Goal: Information Seeking & Learning: Learn about a topic

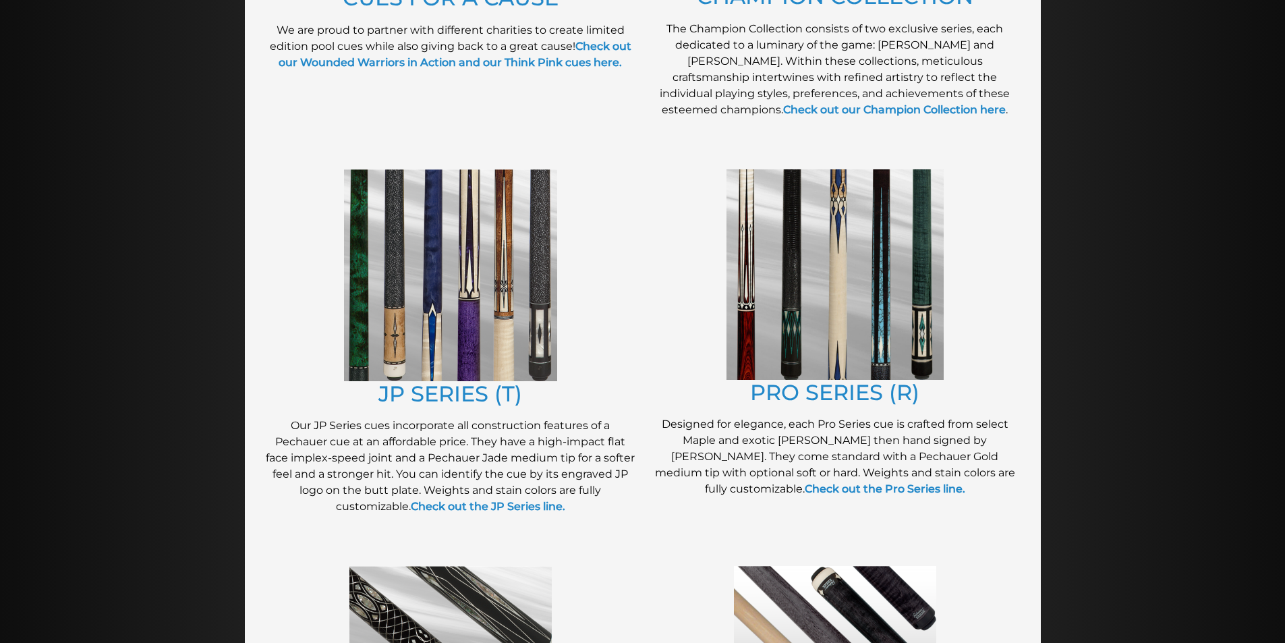
scroll to position [571, 0]
click at [488, 391] on link "JP SERIES (T)" at bounding box center [450, 393] width 144 height 26
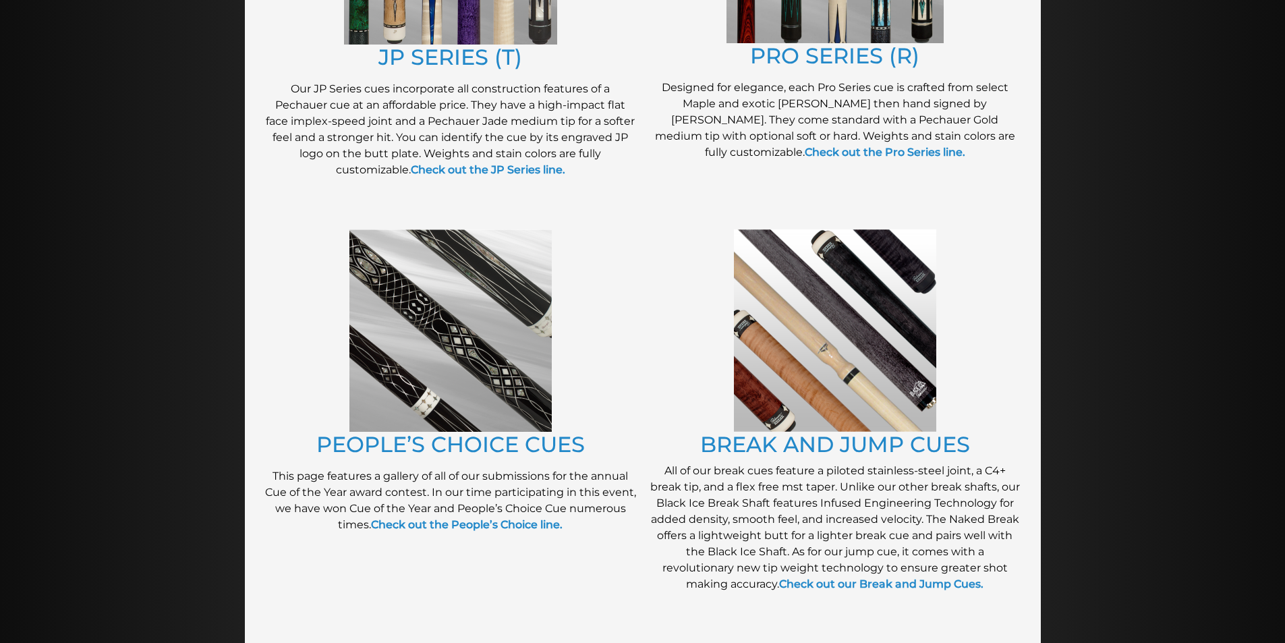
scroll to position [907, 0]
click at [752, 449] on link "BREAK AND JUMP CUES" at bounding box center [835, 443] width 270 height 26
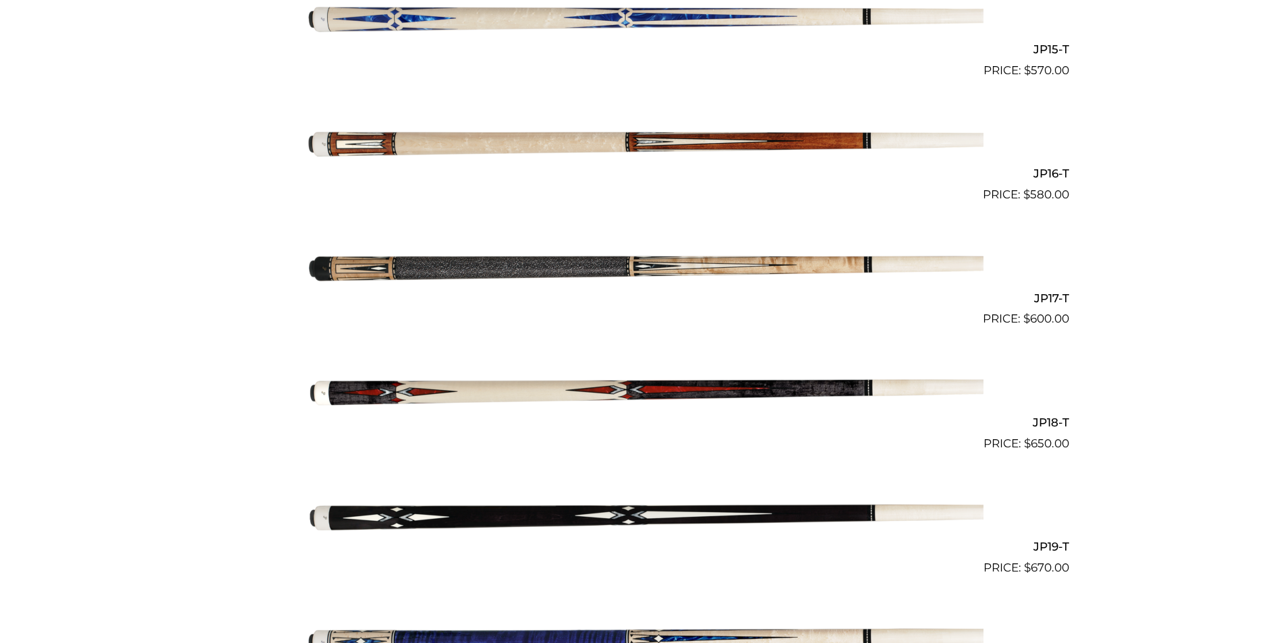
scroll to position [2216, 0]
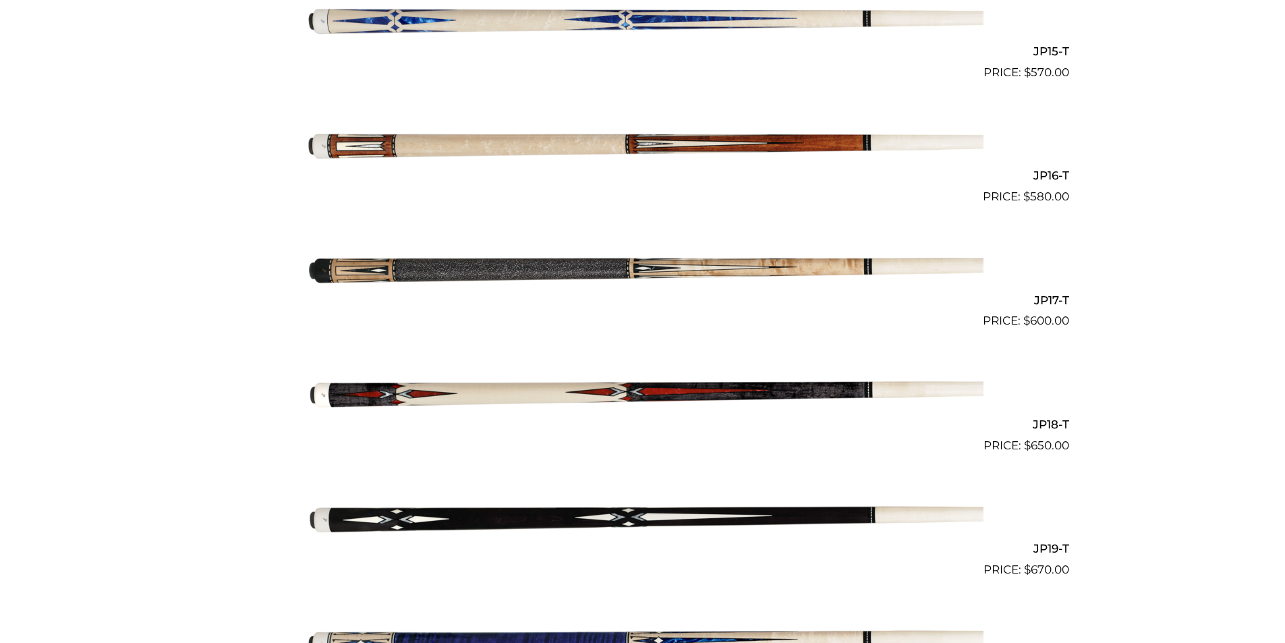
click at [488, 273] on img at bounding box center [642, 267] width 681 height 113
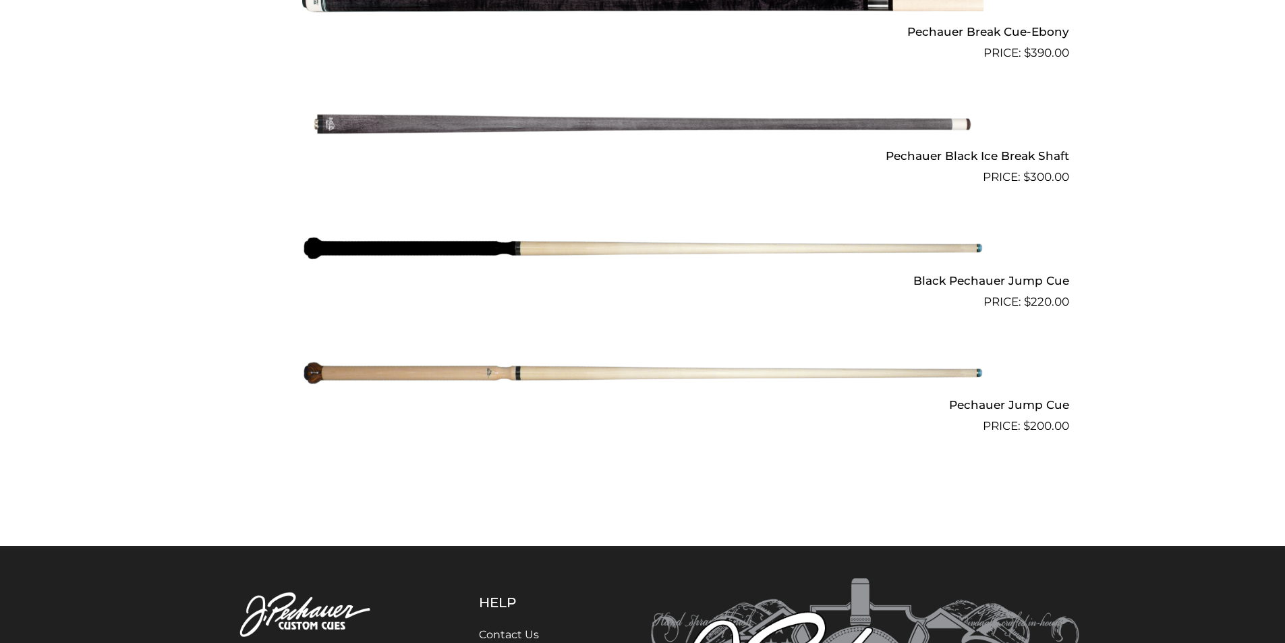
scroll to position [1071, 0]
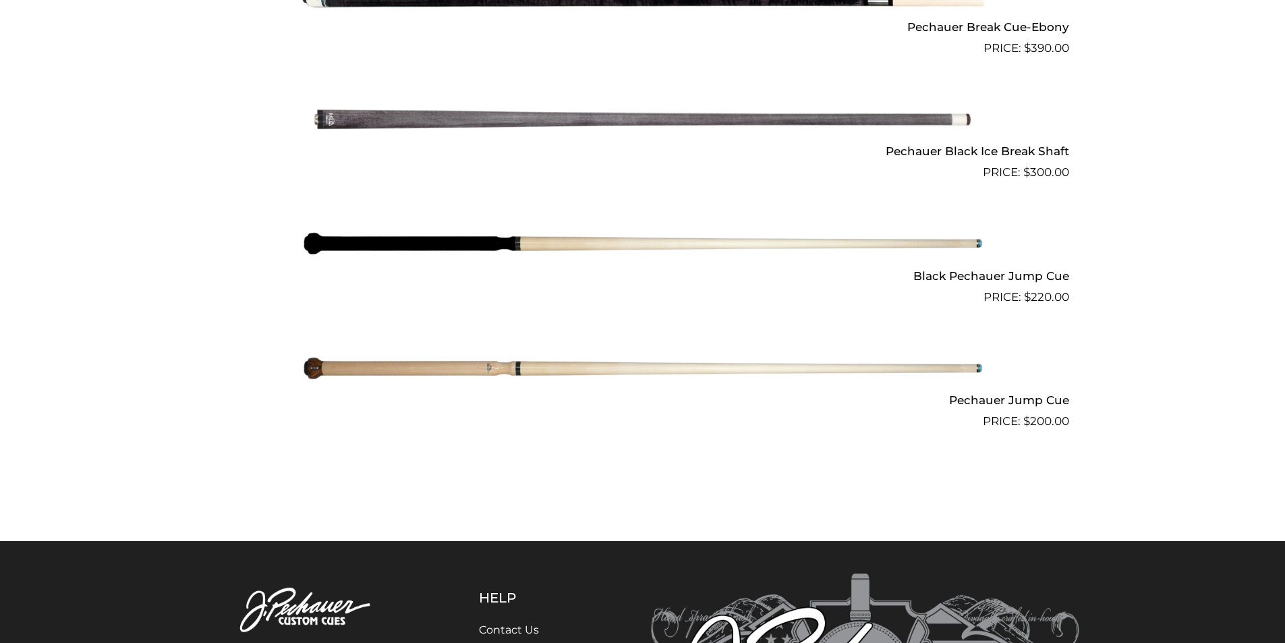
click at [547, 373] on img at bounding box center [642, 368] width 681 height 113
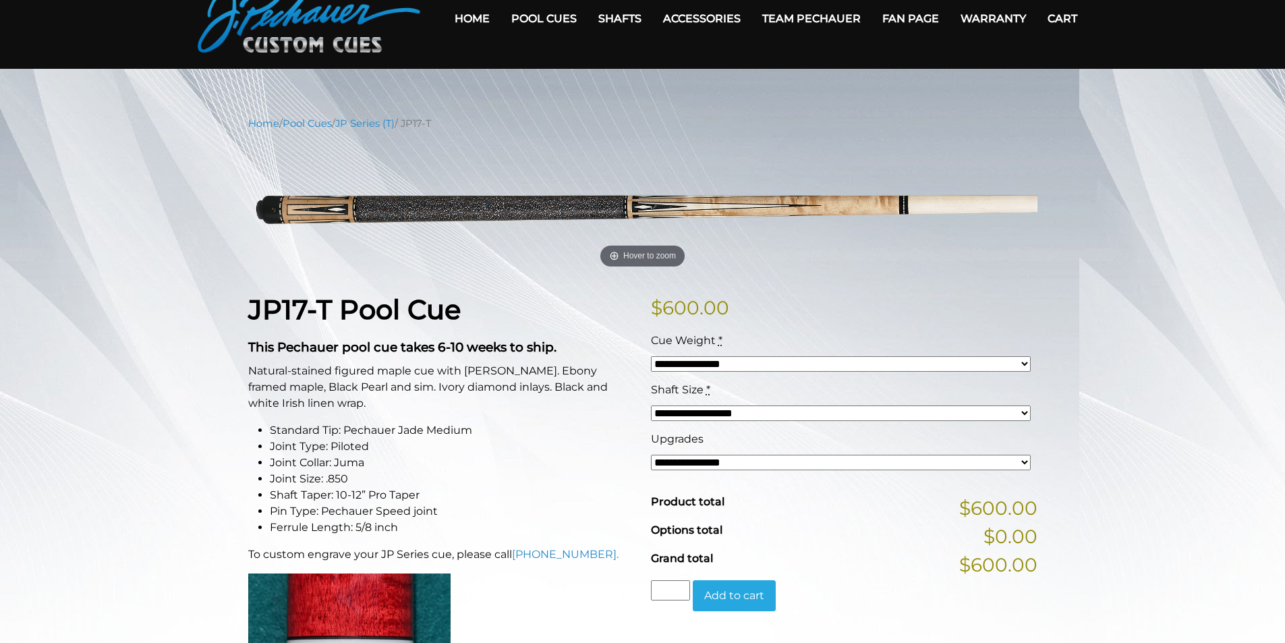
scroll to position [67, 0]
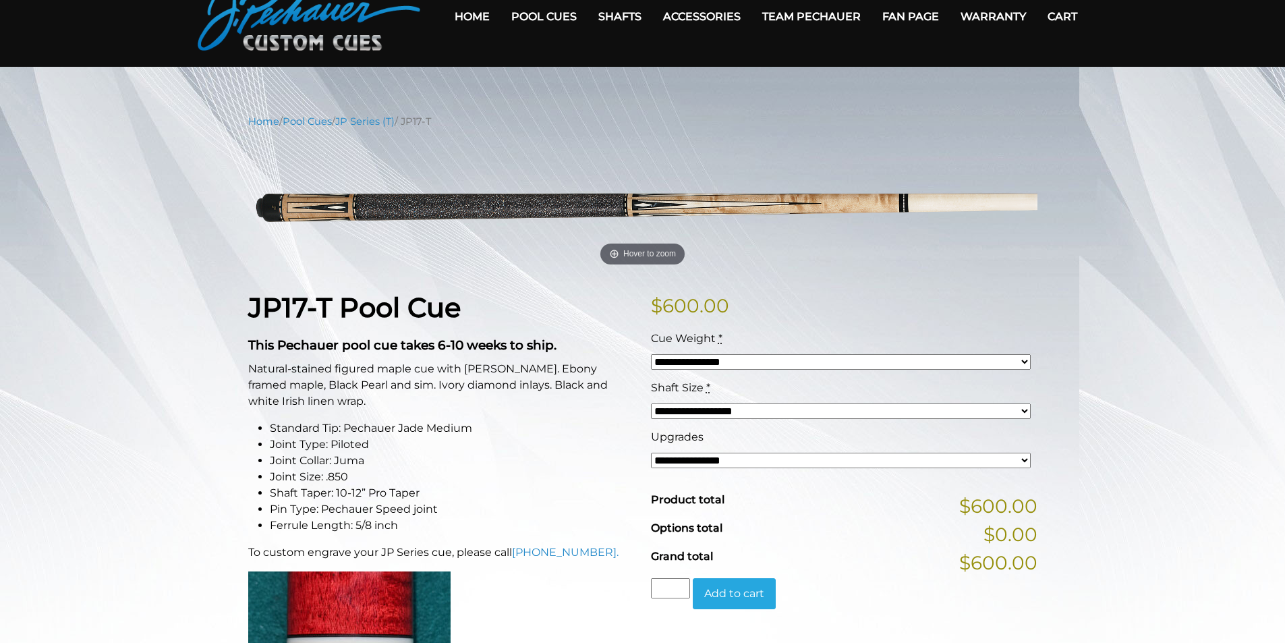
click at [746, 366] on select "**********" at bounding box center [841, 362] width 380 height 16
select select "*****"
click at [651, 354] on select "**********" at bounding box center [841, 362] width 380 height 16
click at [752, 410] on select "**********" at bounding box center [841, 411] width 380 height 16
select select "*****"
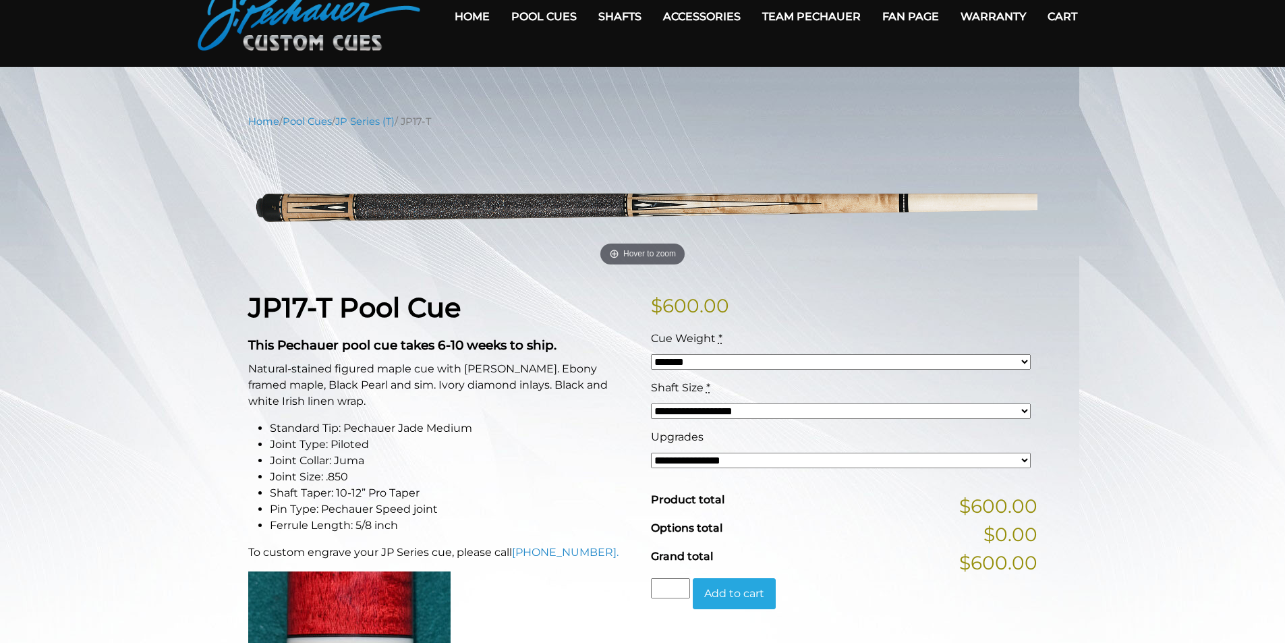
click at [651, 403] on select "**********" at bounding box center [841, 411] width 380 height 16
click at [813, 458] on select "**********" at bounding box center [841, 461] width 380 height 16
click at [651, 453] on select "**********" at bounding box center [841, 461] width 380 height 16
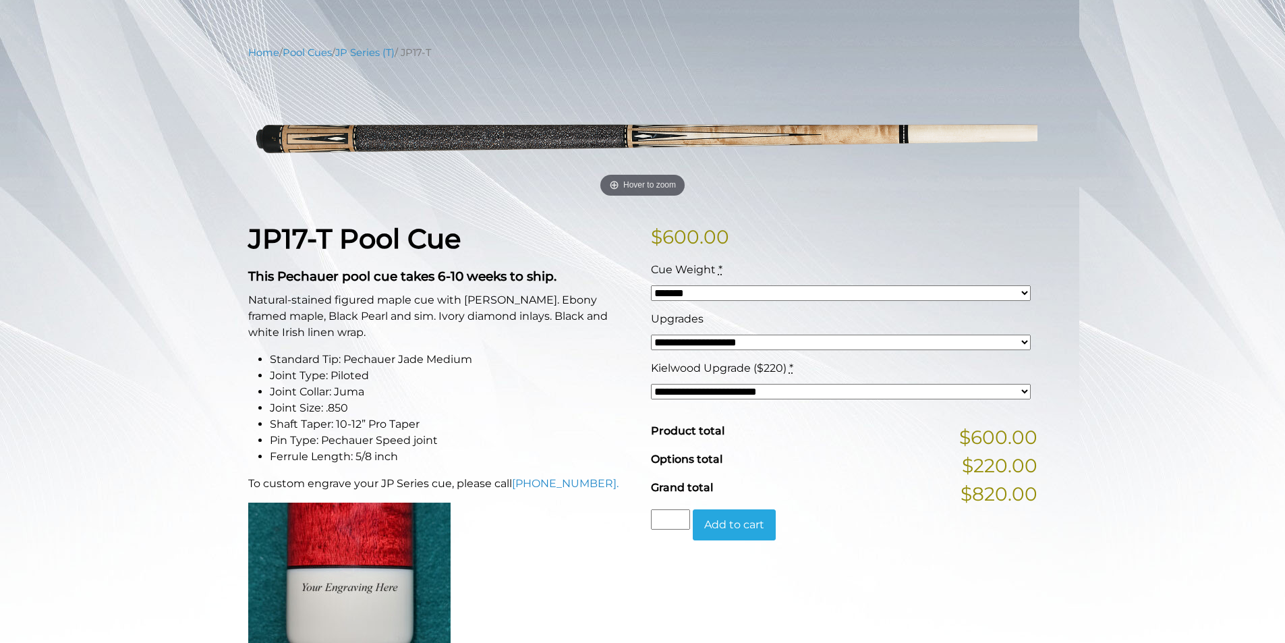
scroll to position [135, 0]
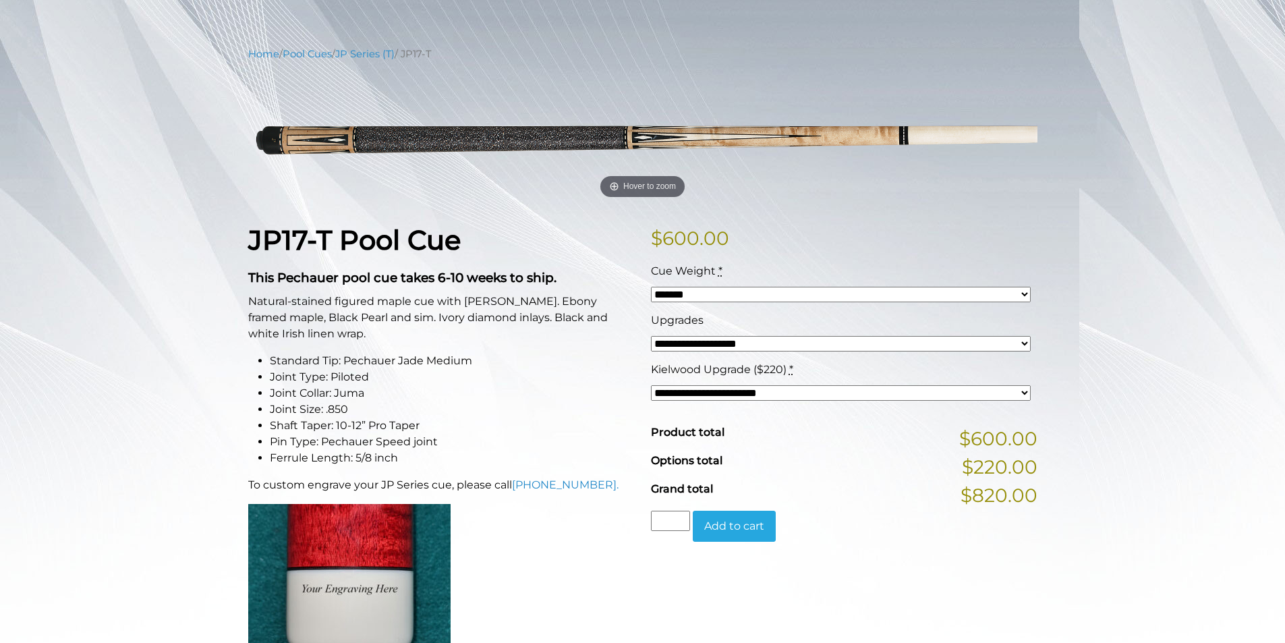
click at [811, 391] on select "**********" at bounding box center [841, 393] width 380 height 16
click at [550, 372] on li "Joint Type: Piloted" at bounding box center [452, 377] width 365 height 16
click at [667, 389] on select "**********" at bounding box center [841, 393] width 380 height 16
drag, startPoint x: 667, startPoint y: 389, endPoint x: 669, endPoint y: 380, distance: 9.5
click at [667, 389] on select "**********" at bounding box center [841, 393] width 380 height 16
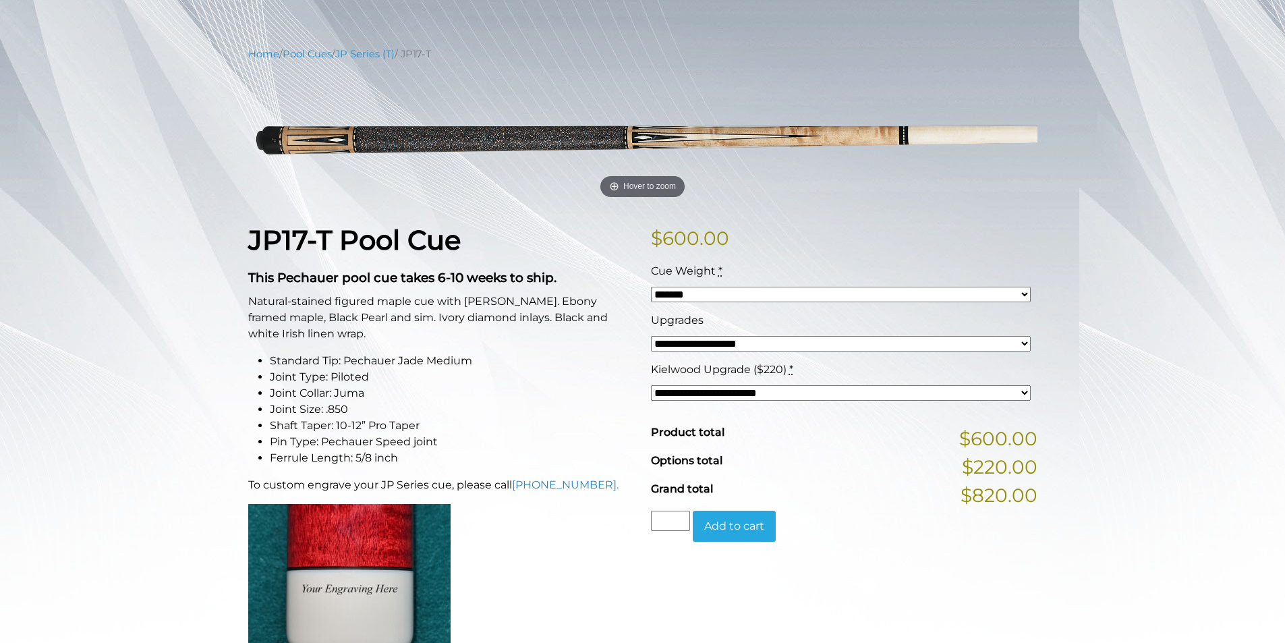
click at [671, 344] on select "**********" at bounding box center [841, 344] width 380 height 16
select select "*****"
click at [651, 336] on select "**********" at bounding box center [841, 344] width 380 height 16
click at [679, 393] on select "**********" at bounding box center [841, 393] width 380 height 16
click at [600, 396] on li "Joint Collar: Juma" at bounding box center [452, 393] width 365 height 16
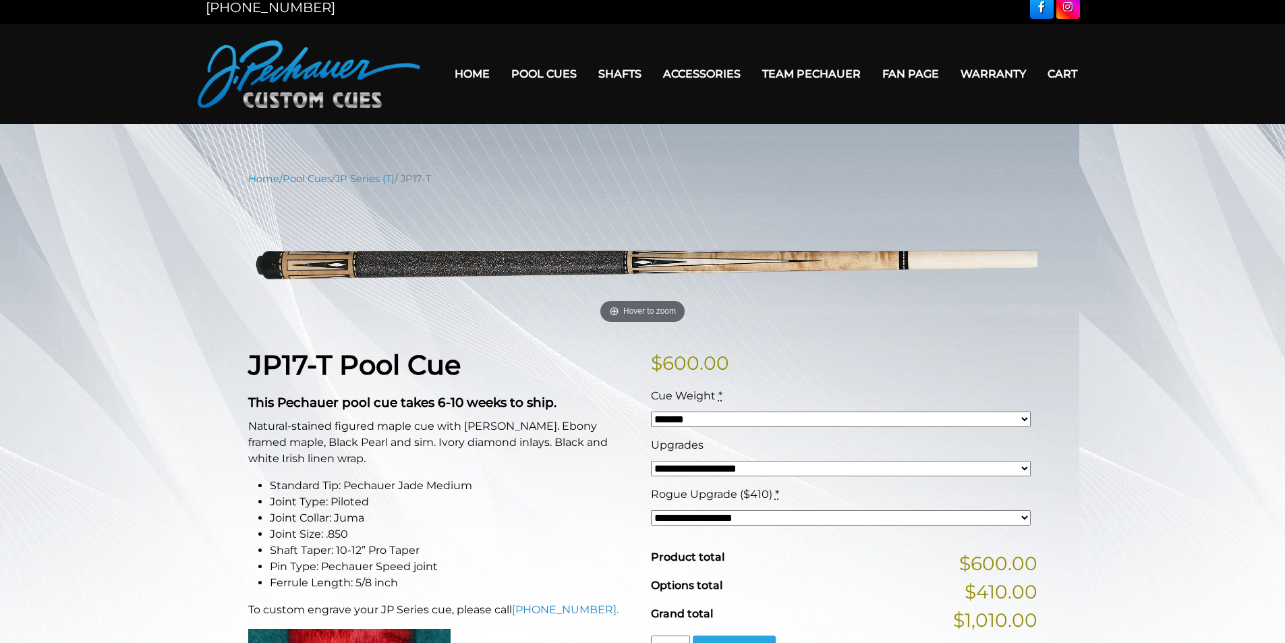
scroll to position [0, 0]
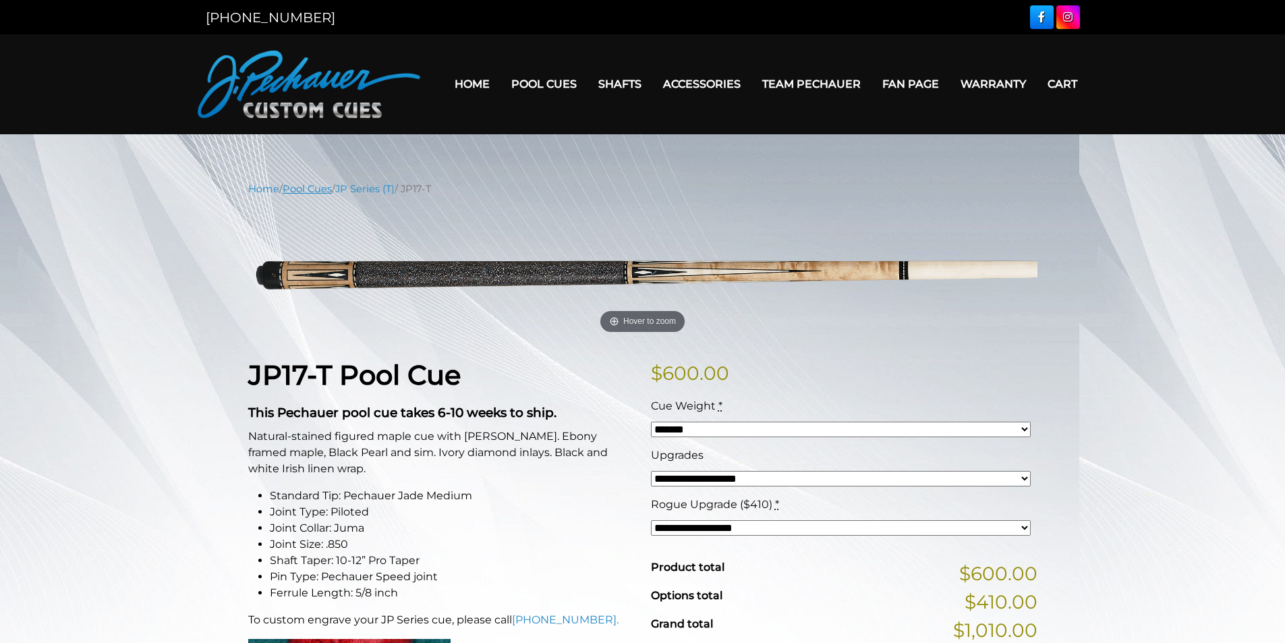
click at [331, 186] on link "Pool Cues" at bounding box center [307, 189] width 49 height 12
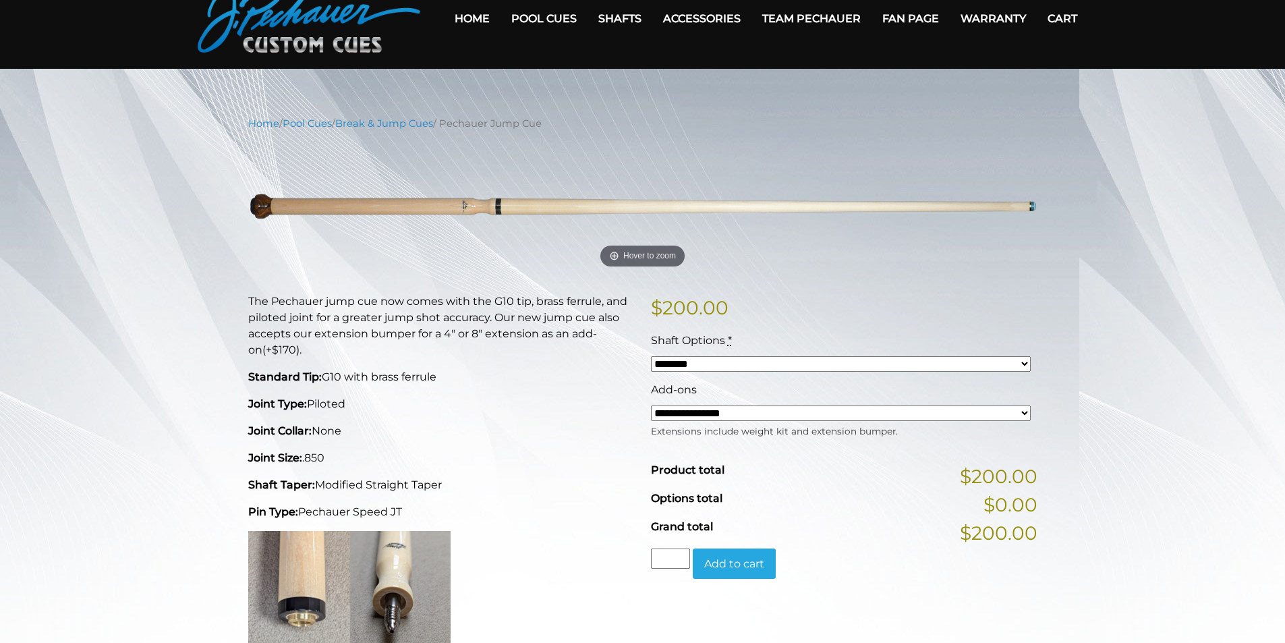
scroll to position [67, 0]
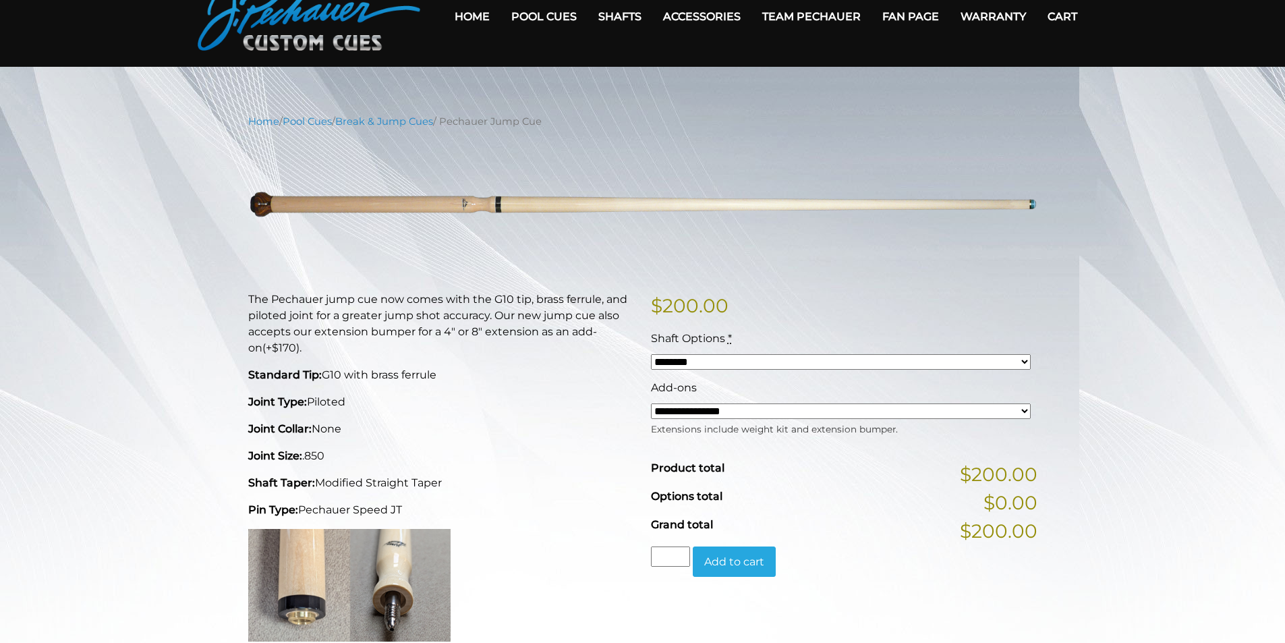
click at [916, 360] on select "******** ******** ********" at bounding box center [841, 362] width 380 height 16
click at [540, 310] on p "The Pechauer jump cue now comes with the G10 tip, brass ferrule, and piloted jo…" at bounding box center [441, 323] width 387 height 65
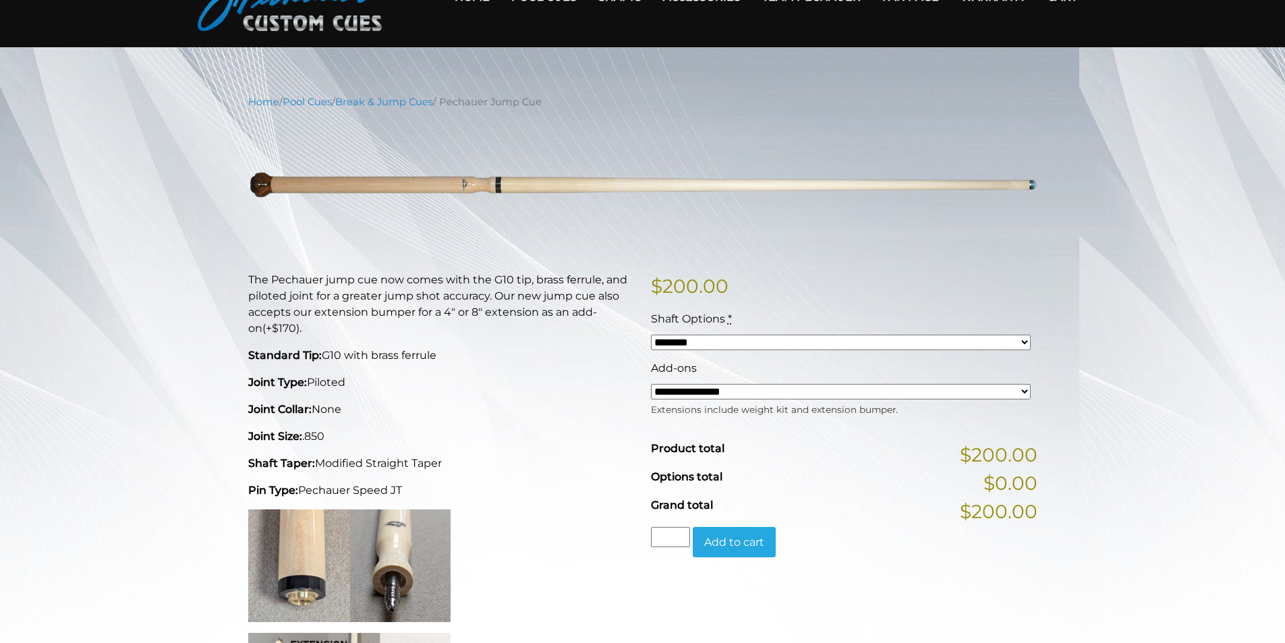
scroll to position [0, 0]
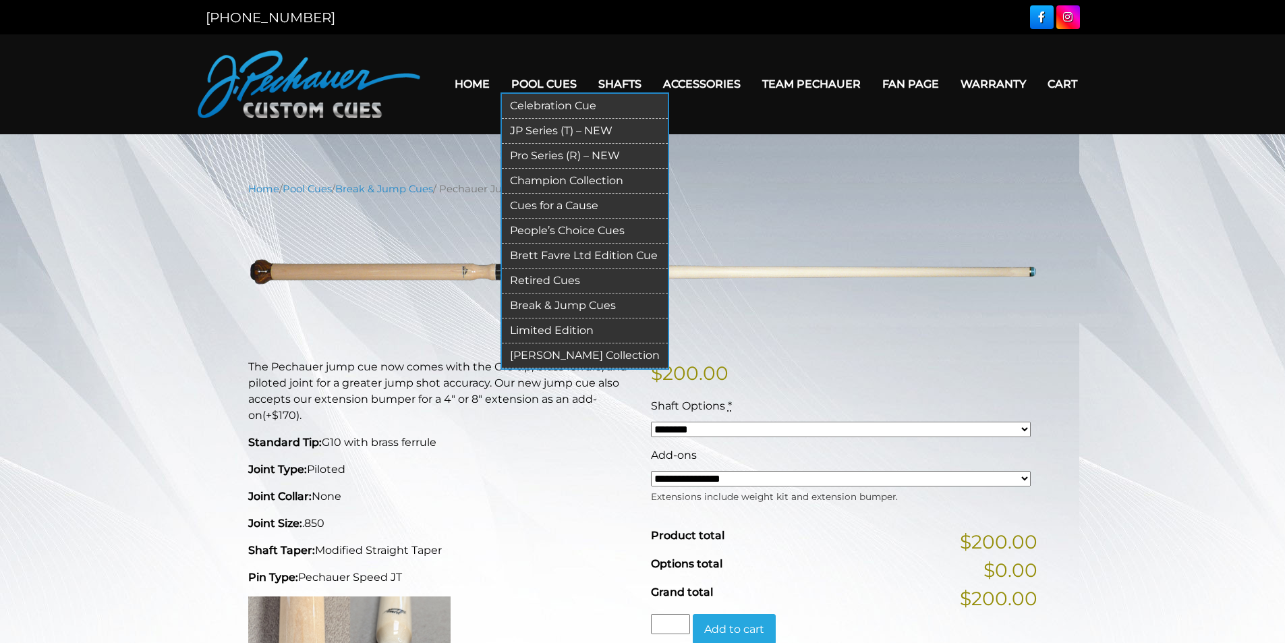
click at [556, 86] on link "Pool Cues" at bounding box center [544, 84] width 87 height 34
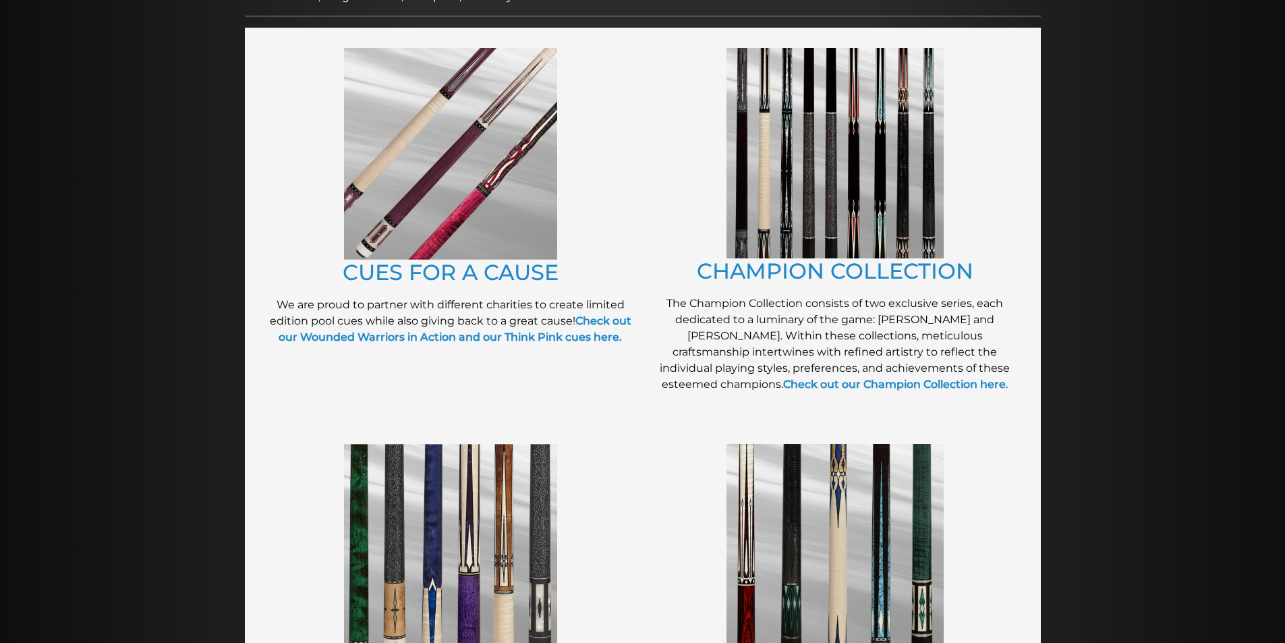
scroll to position [300, 0]
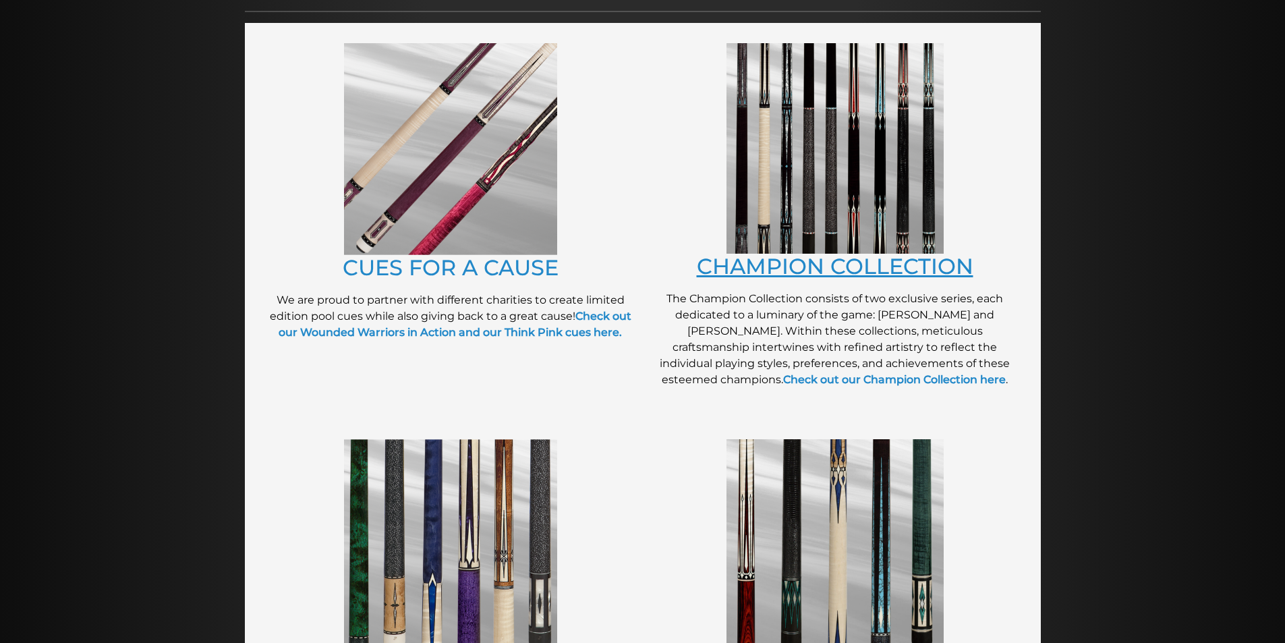
click at [812, 266] on link "CHAMPION COLLECTION" at bounding box center [835, 266] width 277 height 26
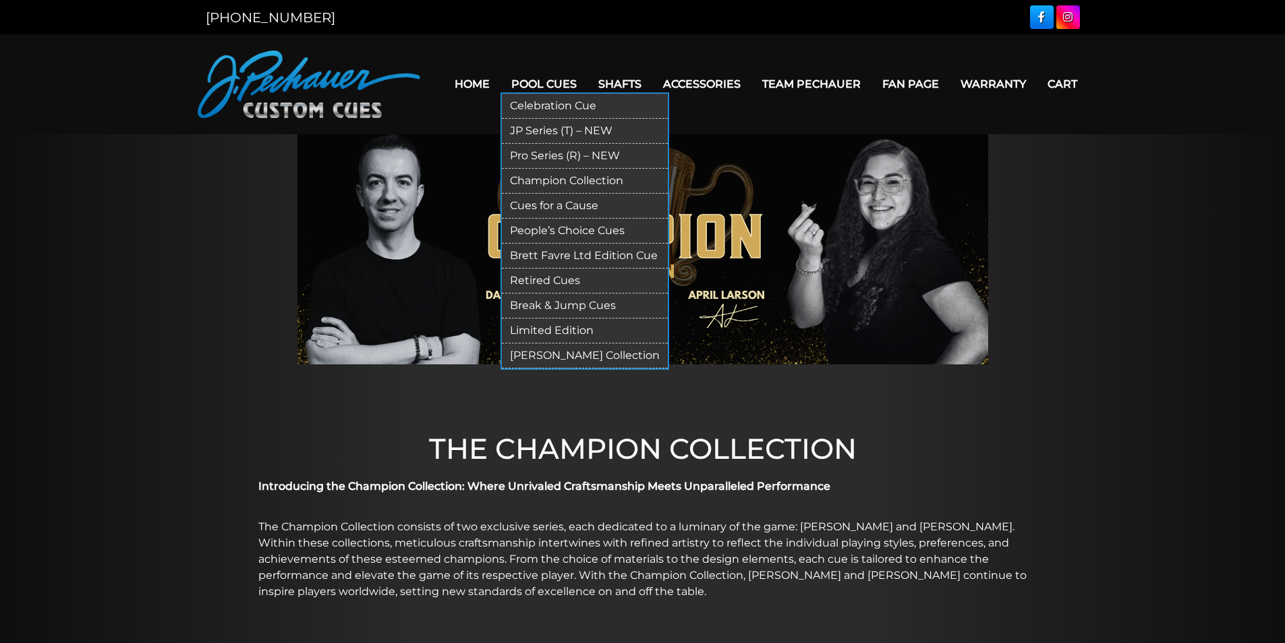
click at [535, 81] on link "Pool Cues" at bounding box center [544, 84] width 87 height 34
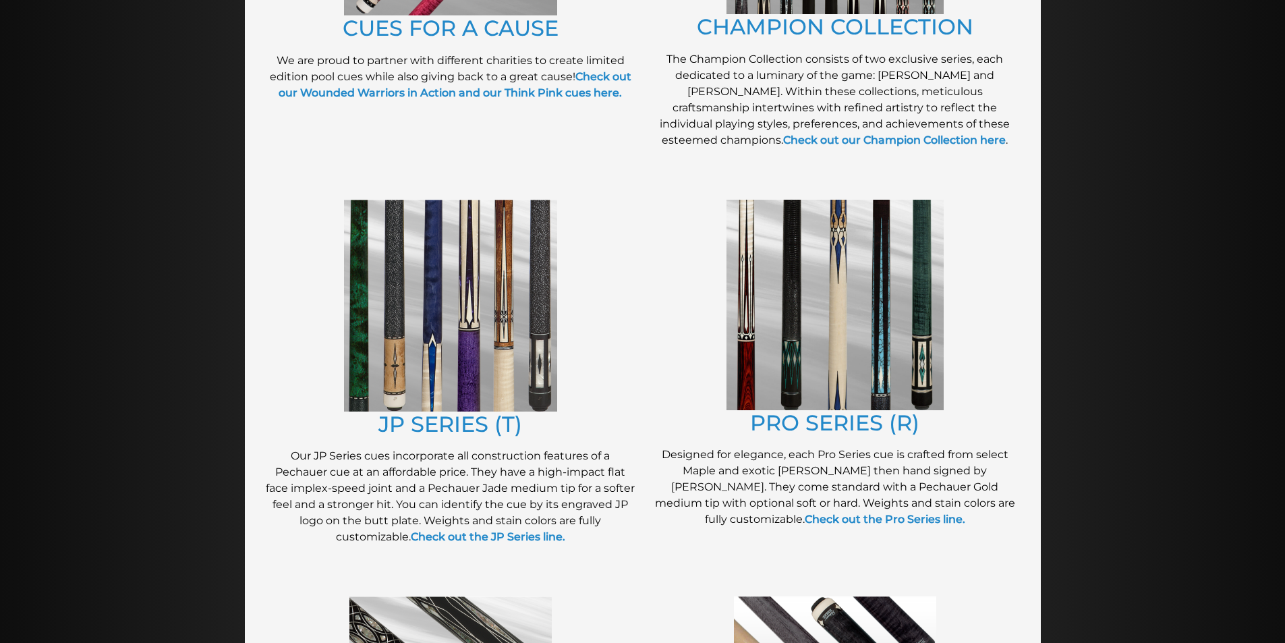
scroll to position [540, 0]
click at [445, 422] on link "JP SERIES (T)" at bounding box center [450, 423] width 144 height 26
click at [895, 428] on link "PRO SERIES (R)" at bounding box center [834, 422] width 169 height 26
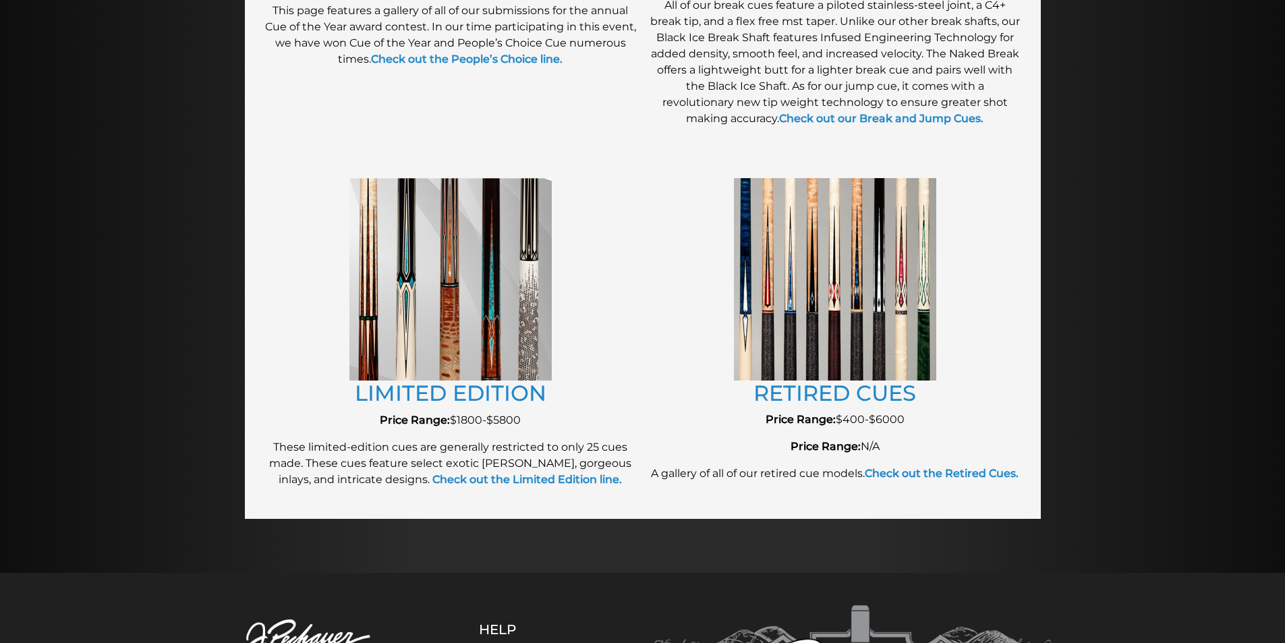
scroll to position [1378, 0]
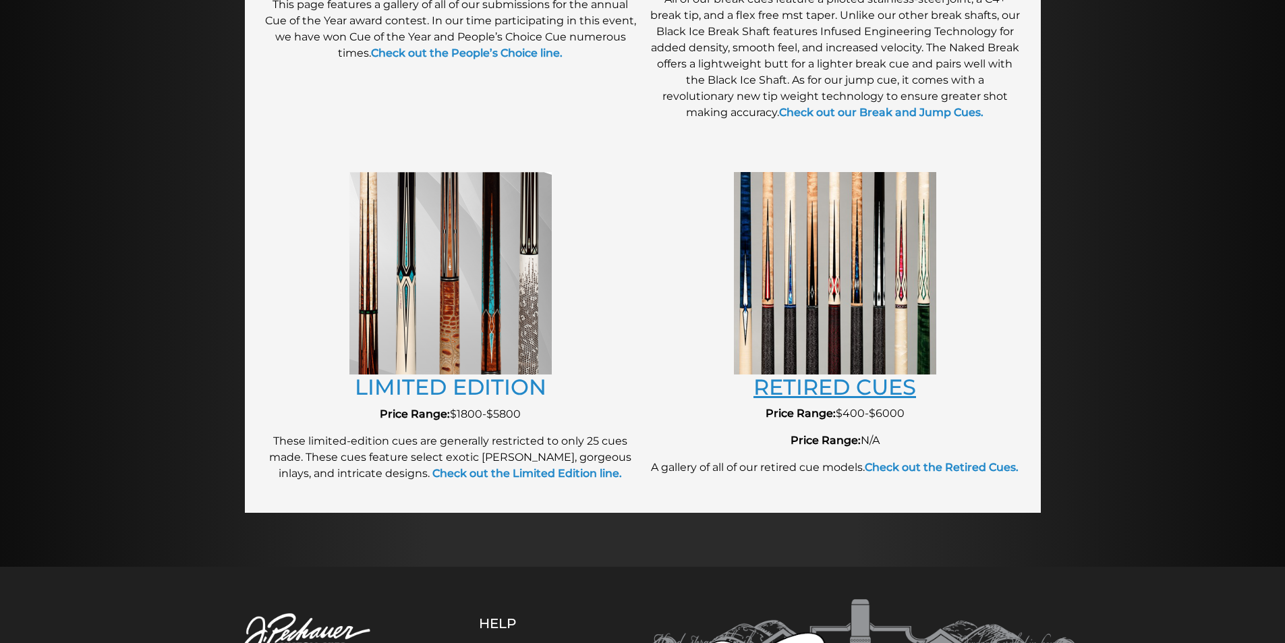
click at [858, 393] on link "RETIRED CUES" at bounding box center [835, 387] width 163 height 26
click at [403, 388] on link "LIMITED EDITION" at bounding box center [451, 387] width 192 height 26
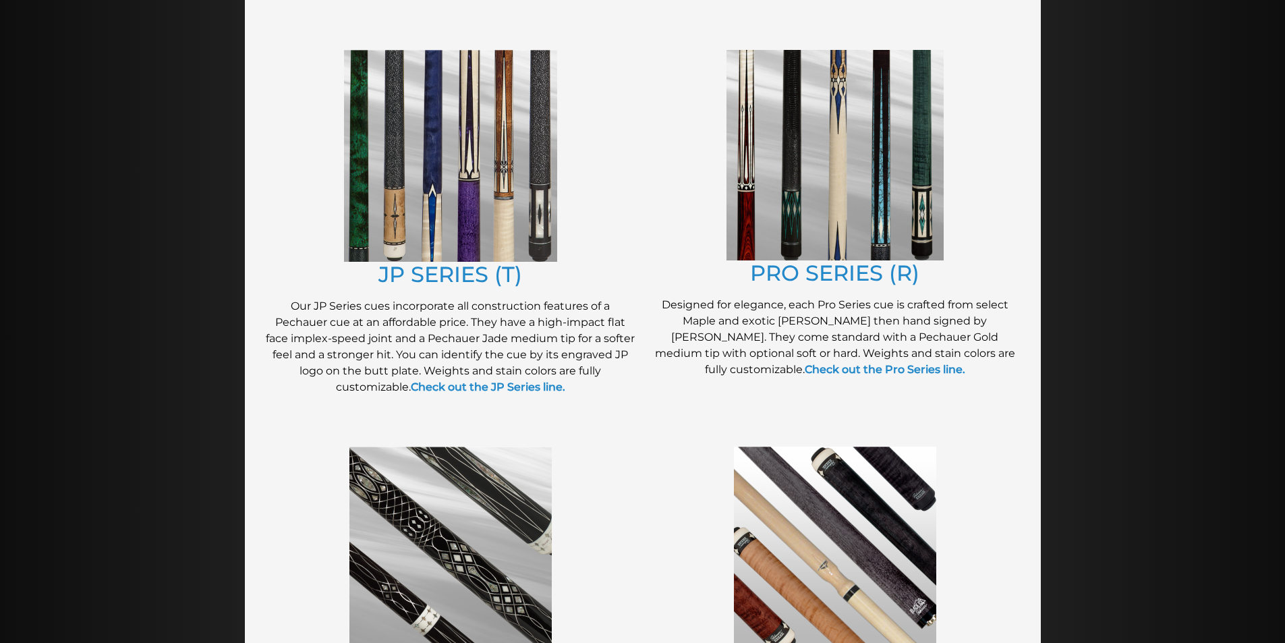
scroll to position [691, 0]
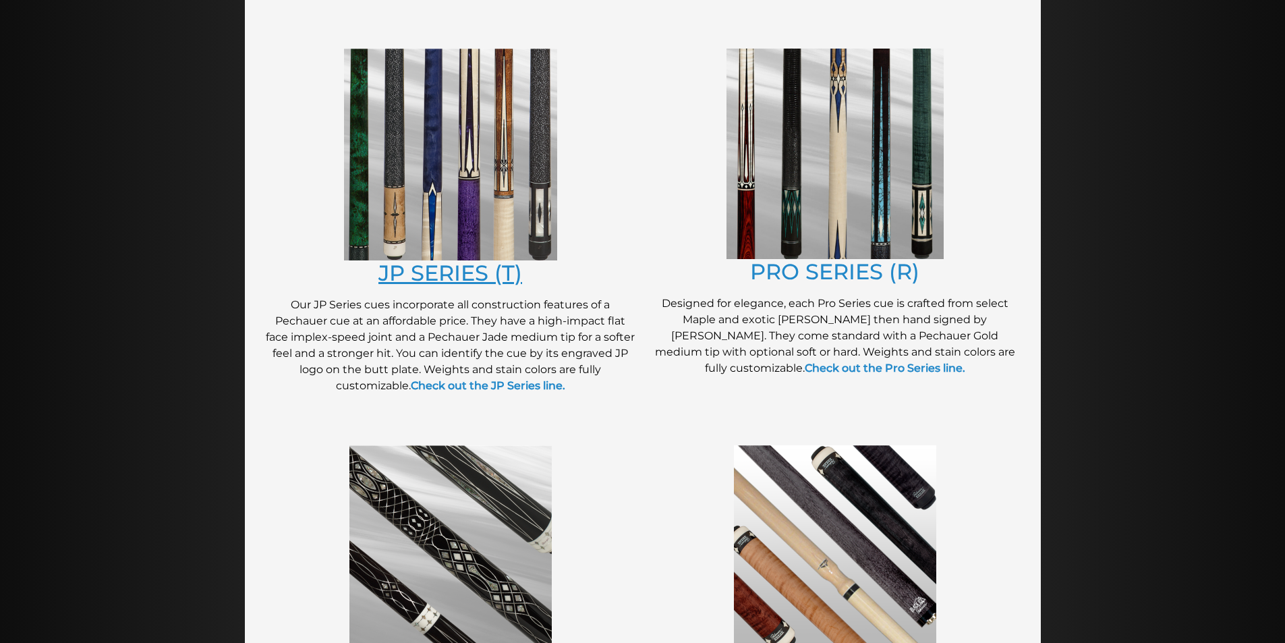
click at [498, 279] on link "JP SERIES (T)" at bounding box center [450, 273] width 144 height 26
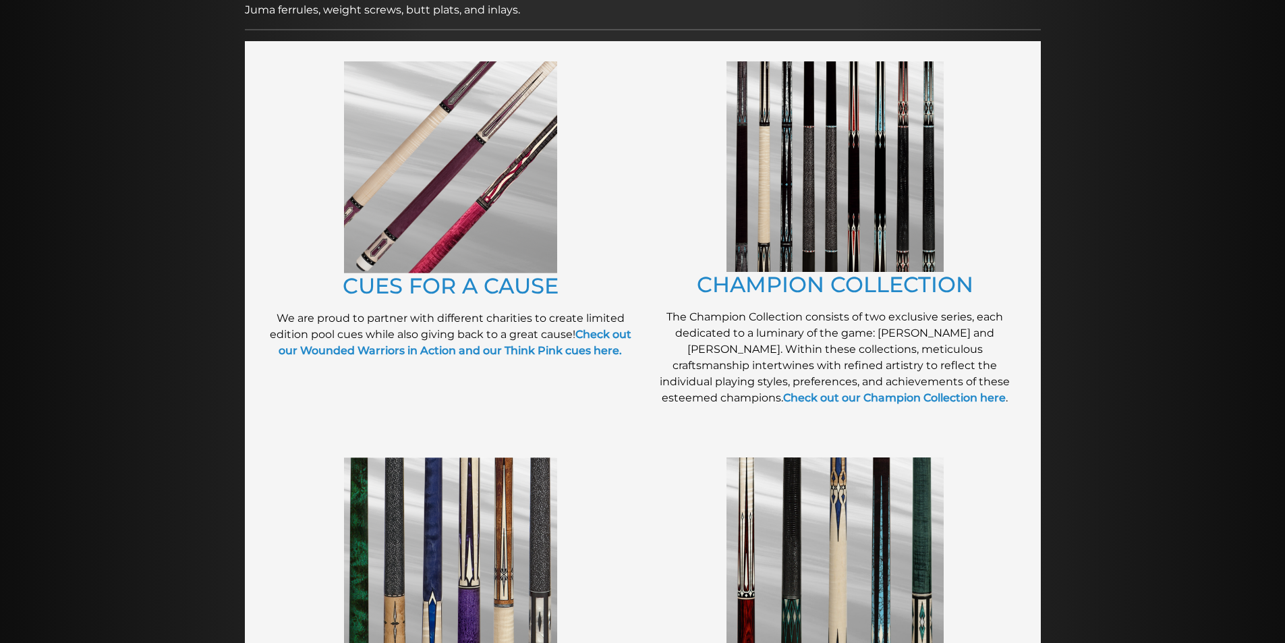
scroll to position [277, 0]
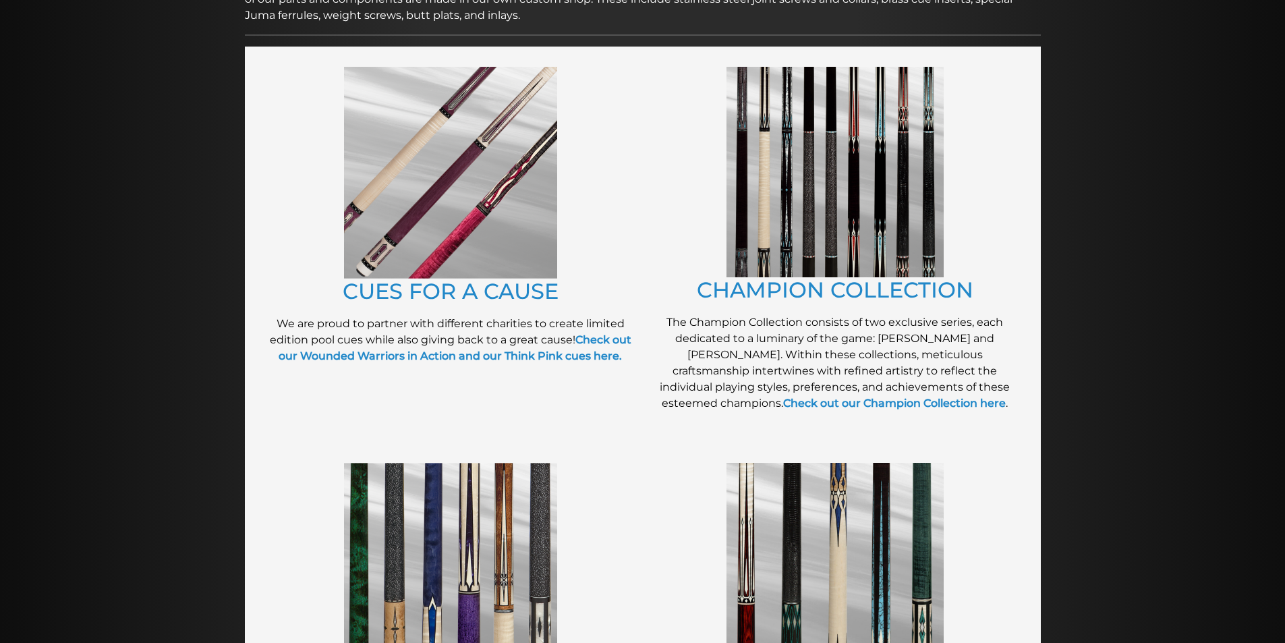
click at [418, 276] on img at bounding box center [450, 173] width 213 height 212
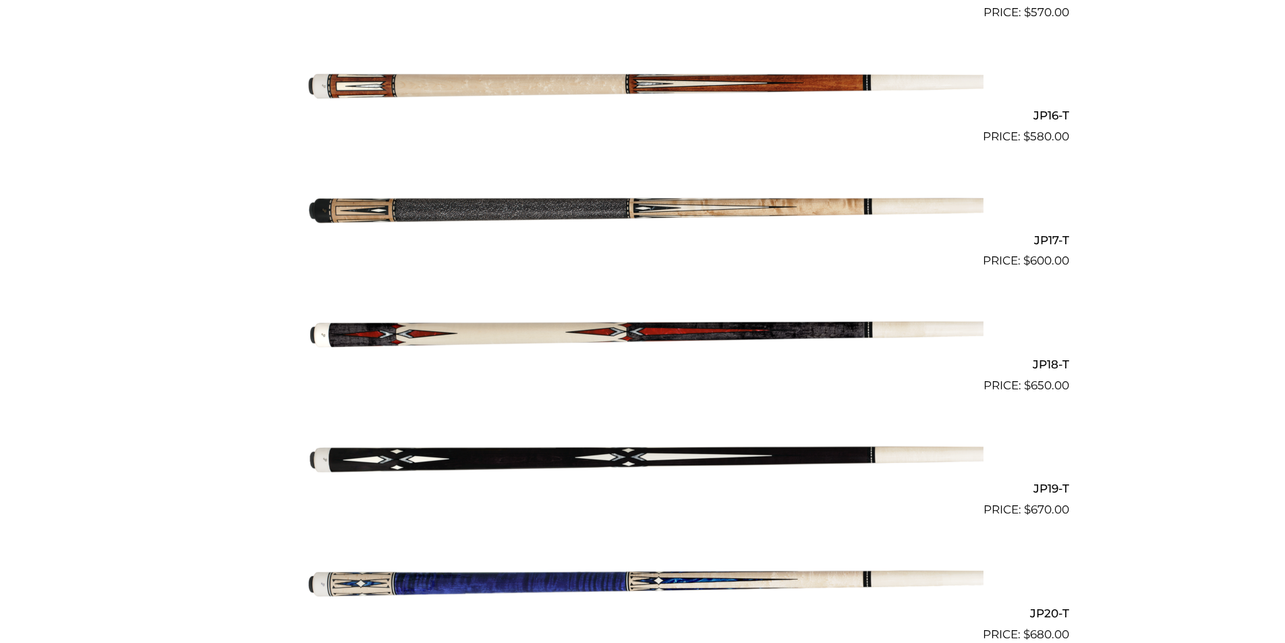
scroll to position [2276, 0]
click at [767, 206] on img at bounding box center [642, 206] width 681 height 113
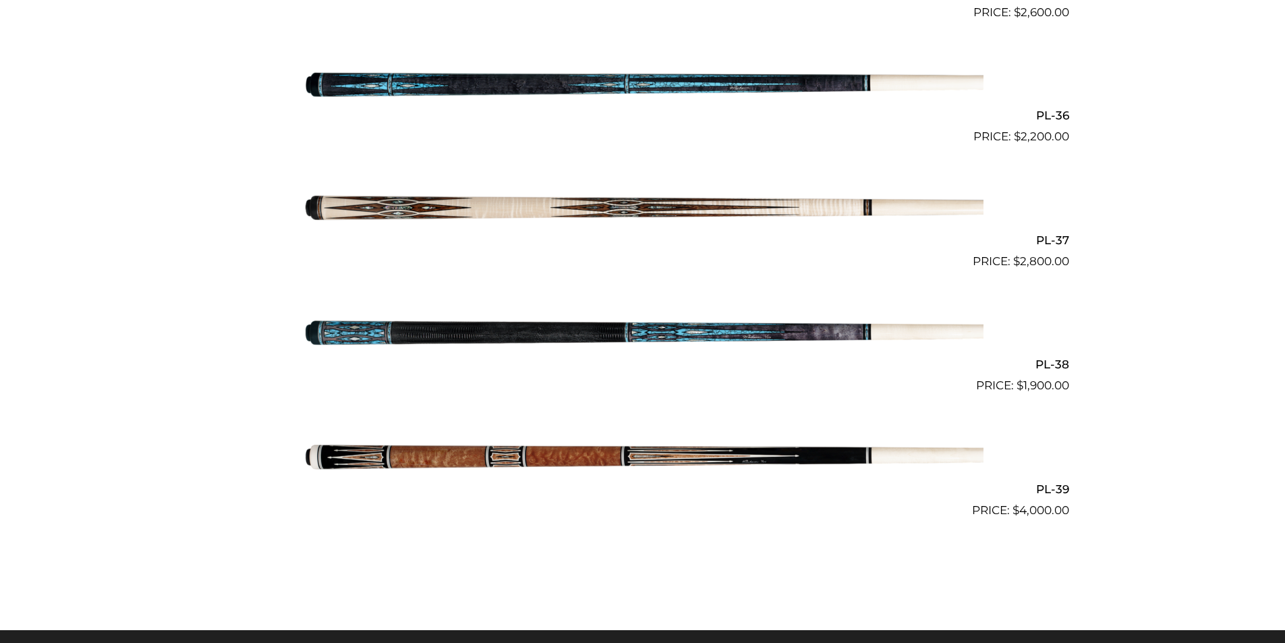
scroll to position [3938, 0]
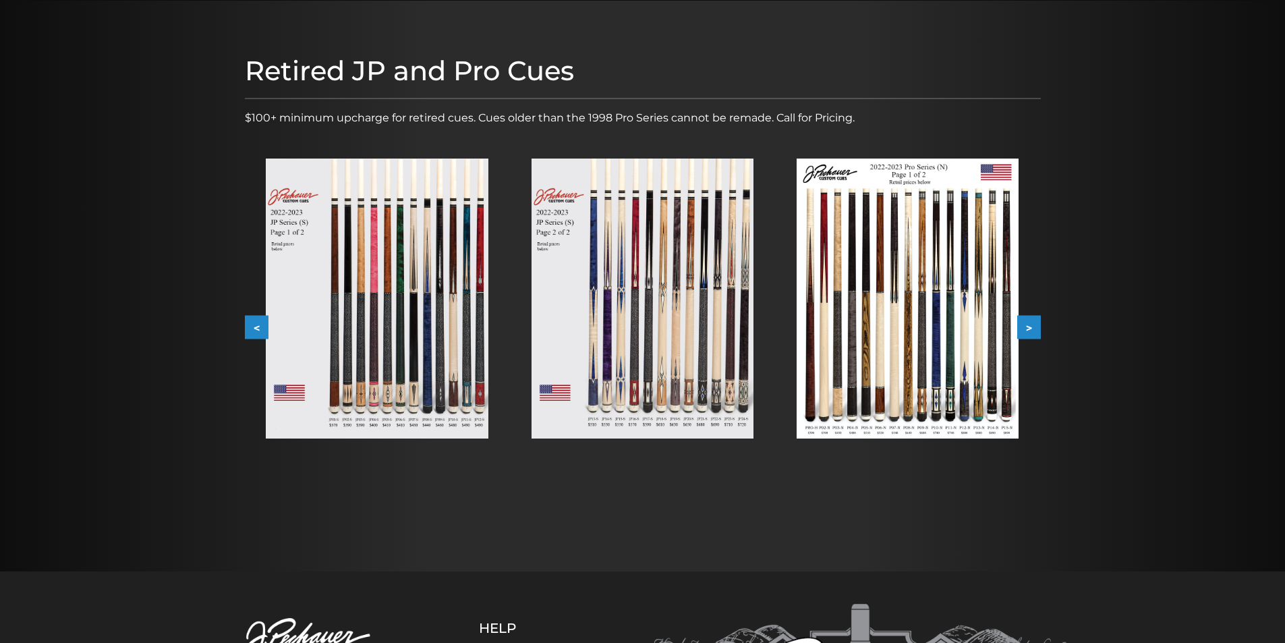
scroll to position [135, 0]
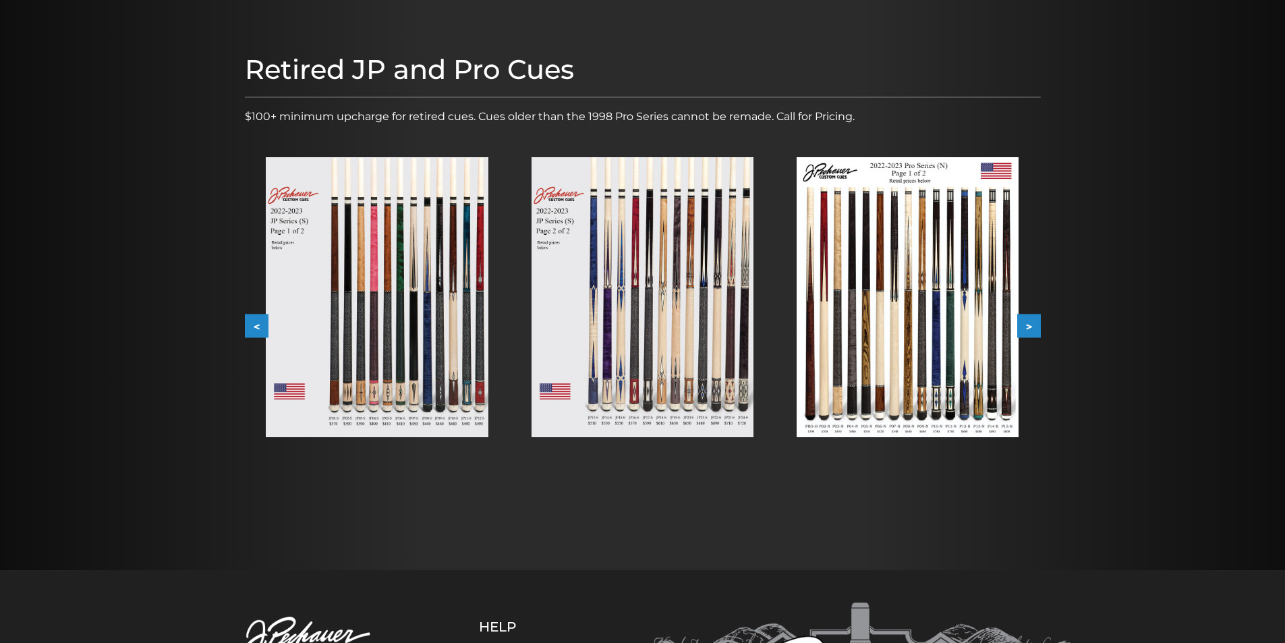
drag, startPoint x: 176, startPoint y: 256, endPoint x: 200, endPoint y: 252, distance: 24.1
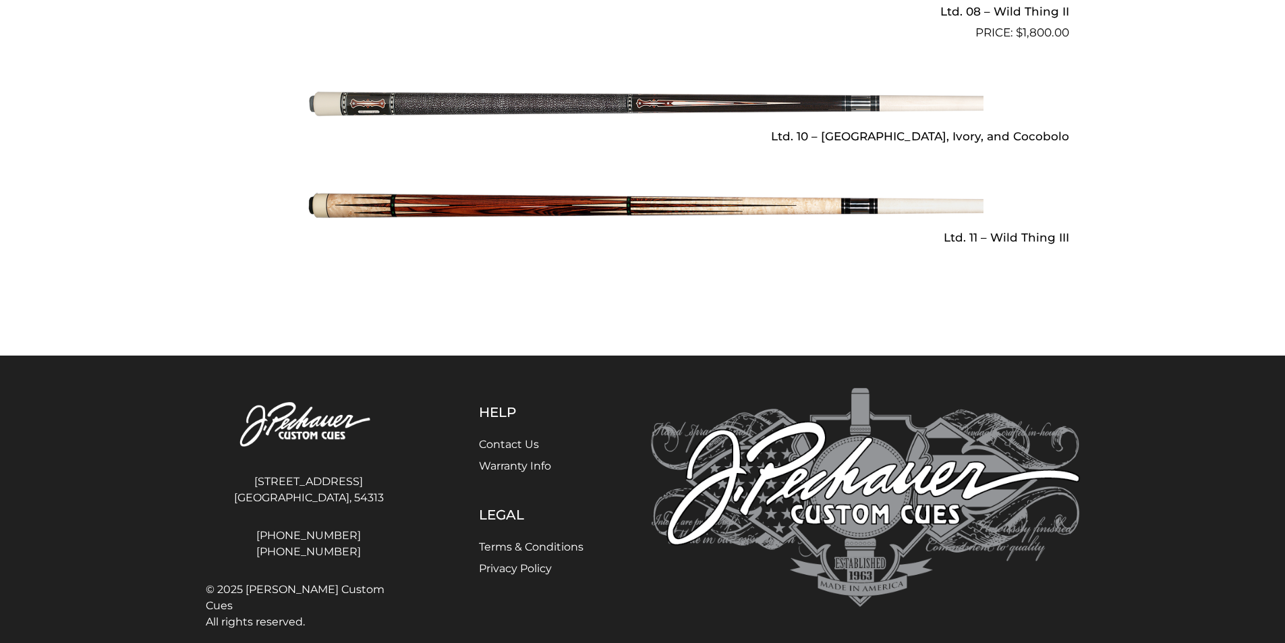
scroll to position [2177, 0]
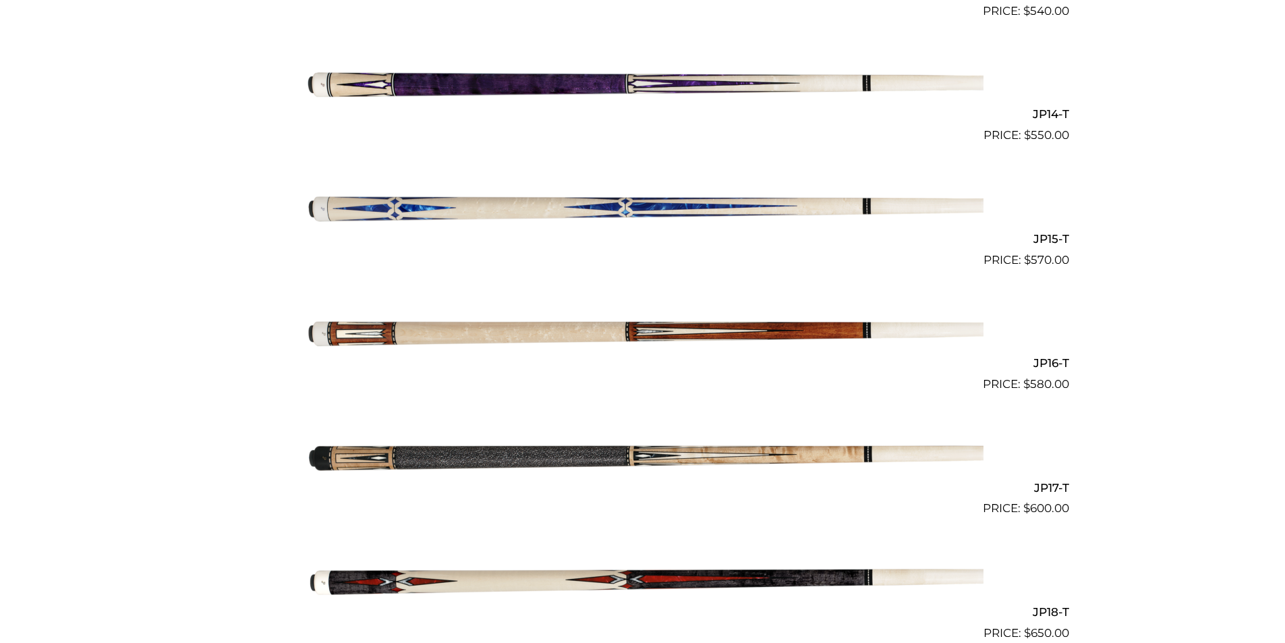
scroll to position [2027, 0]
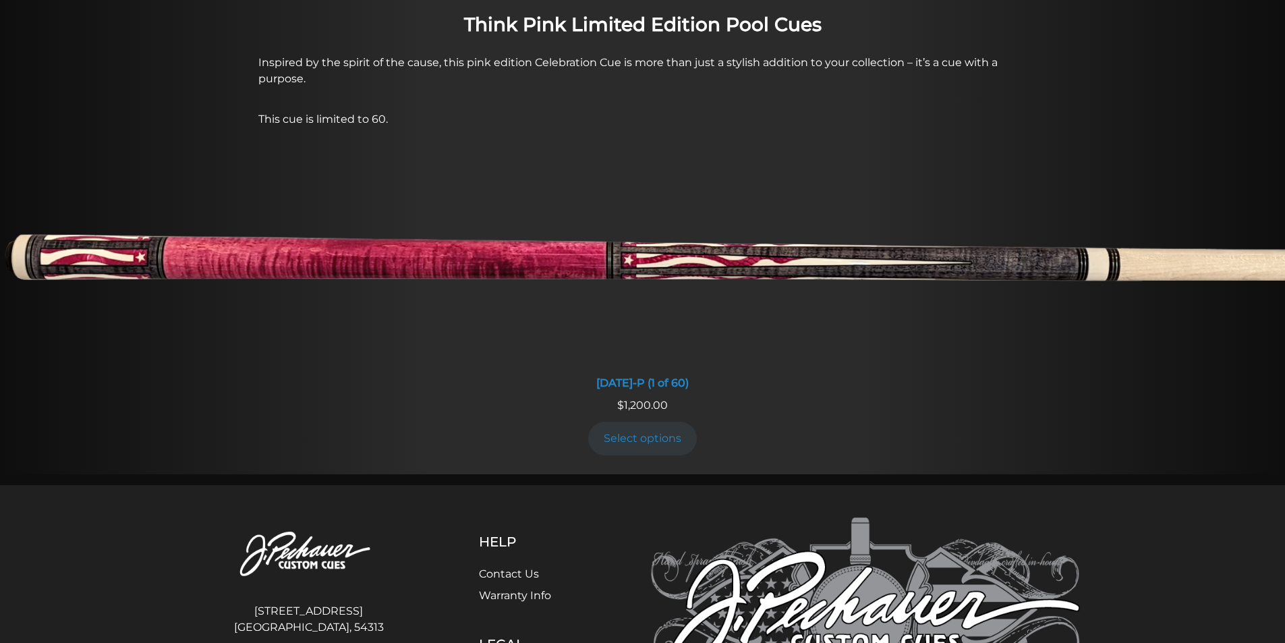
scroll to position [1251, 0]
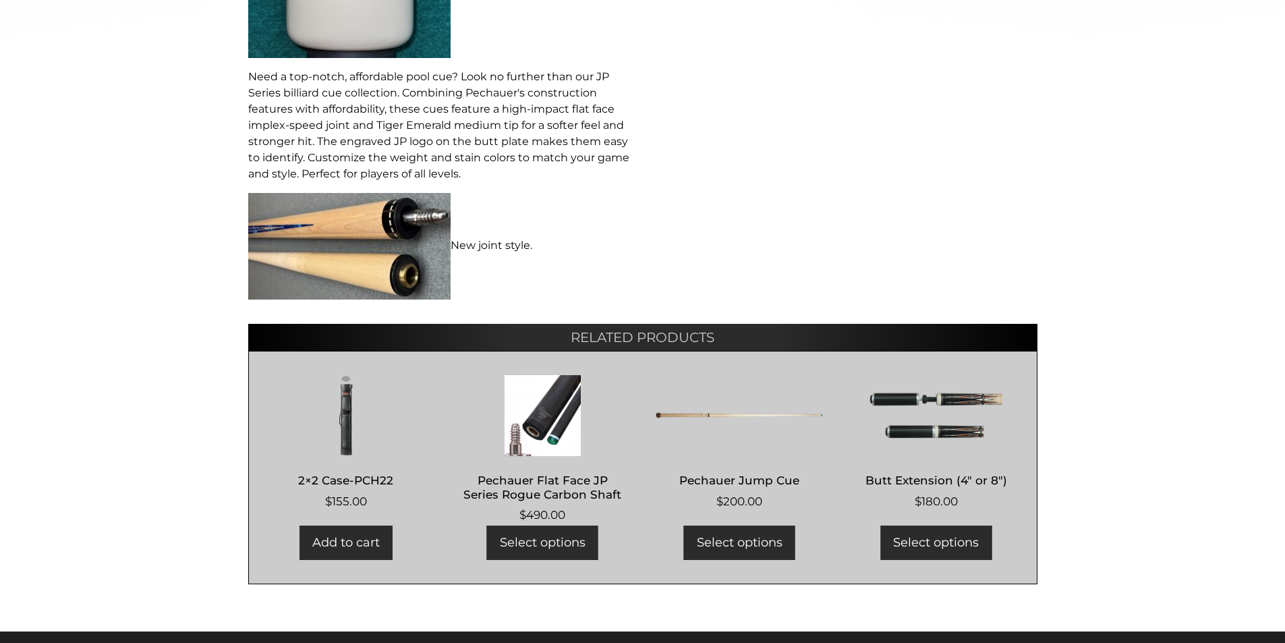
scroll to position [742, 0]
click at [575, 490] on h2 "Pechauer Flat Face JP Series Rogue Carbon Shaft" at bounding box center [543, 487] width 168 height 39
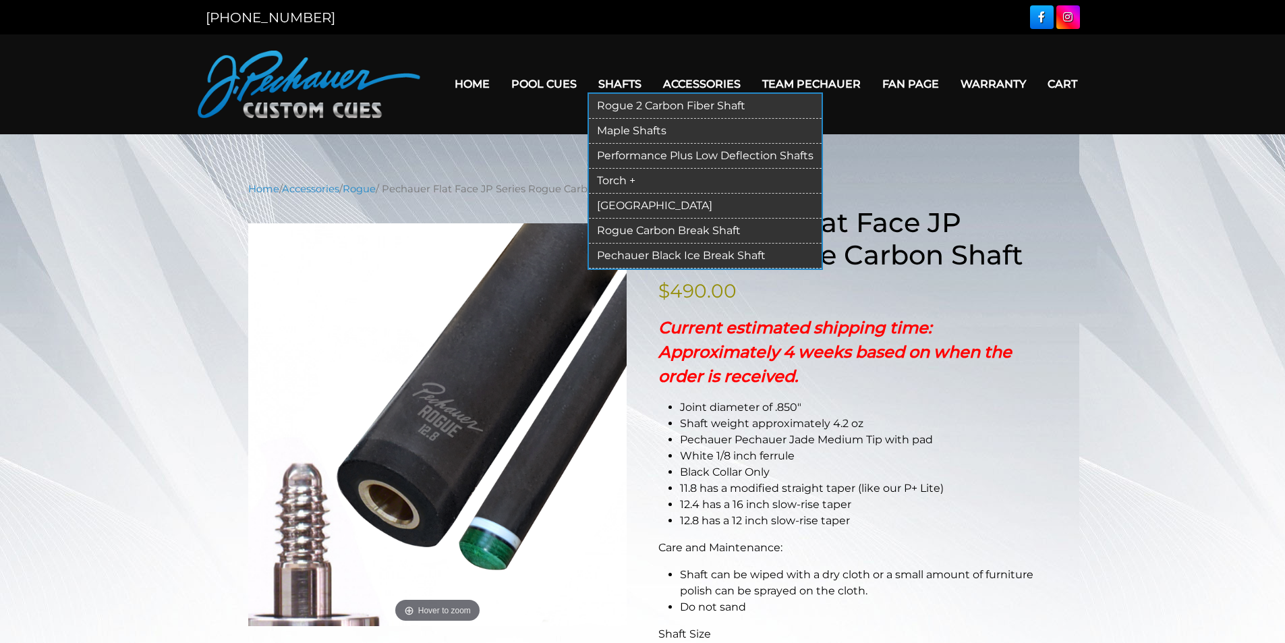
click at [640, 107] on link "Rogue 2 Carbon Fiber Shaft" at bounding box center [705, 106] width 233 height 25
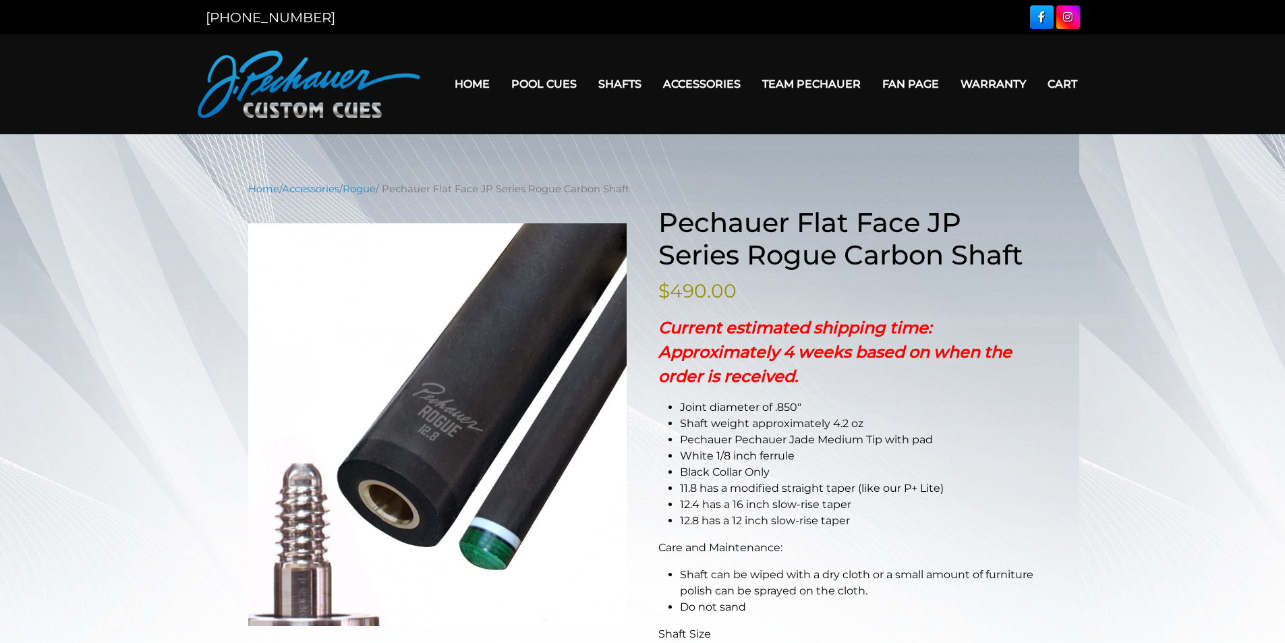
click at [780, 82] on link "Team Pechauer" at bounding box center [812, 84] width 120 height 34
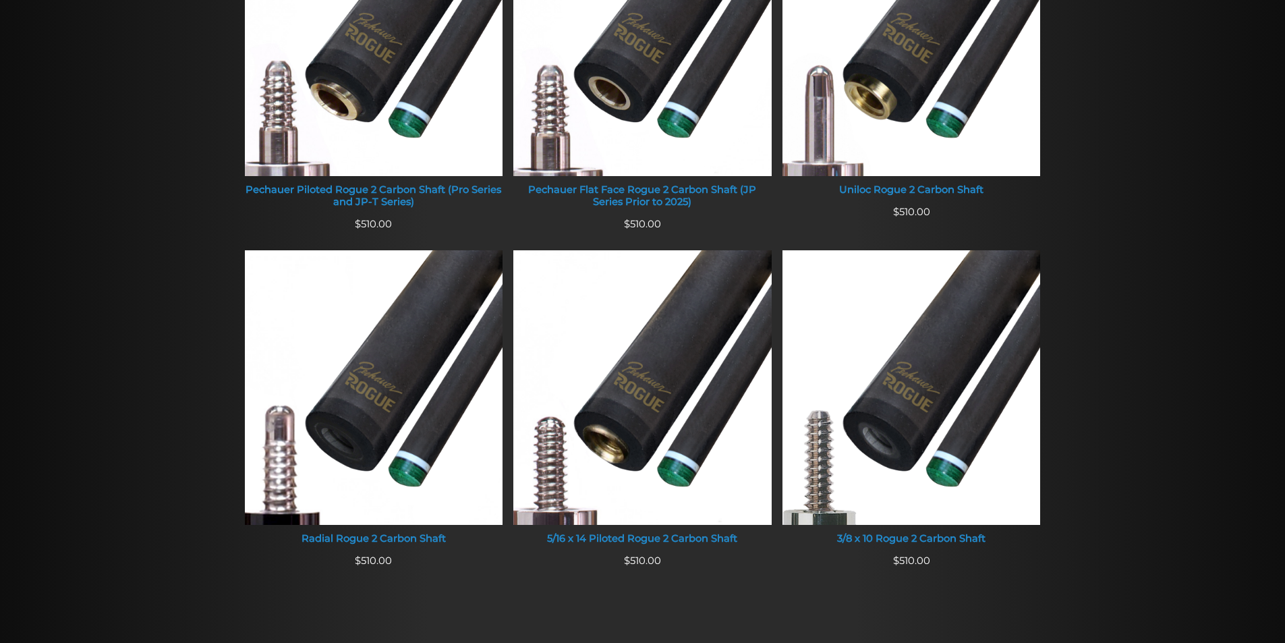
scroll to position [684, 0]
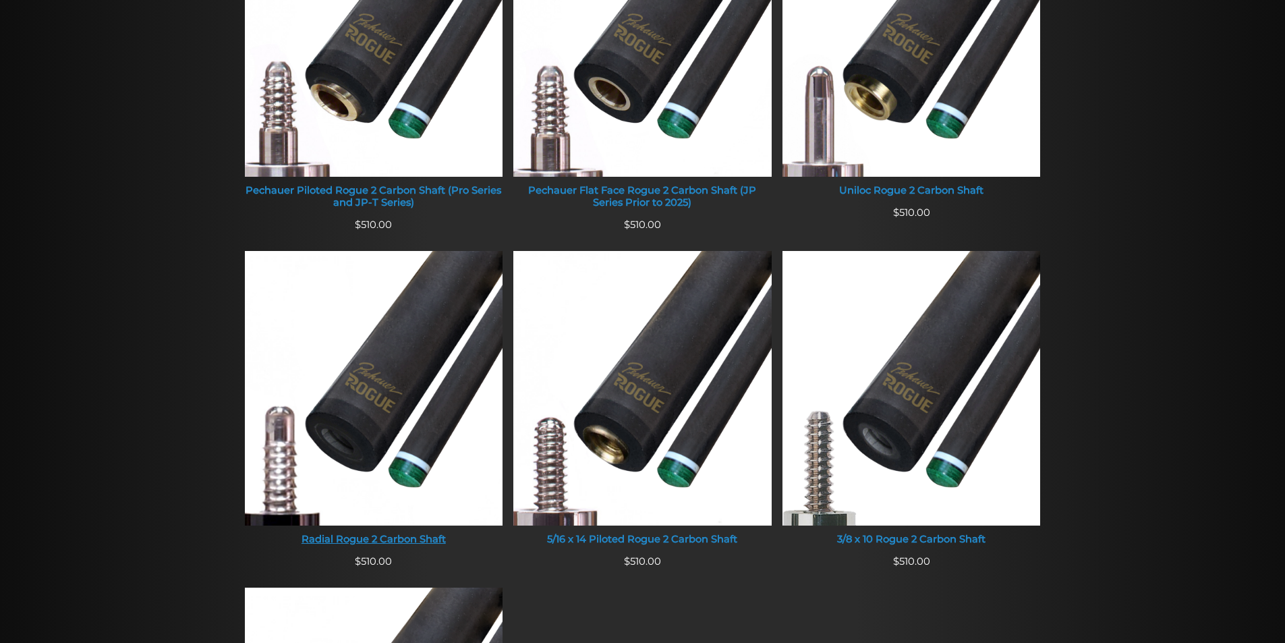
click at [408, 368] on img at bounding box center [374, 388] width 258 height 275
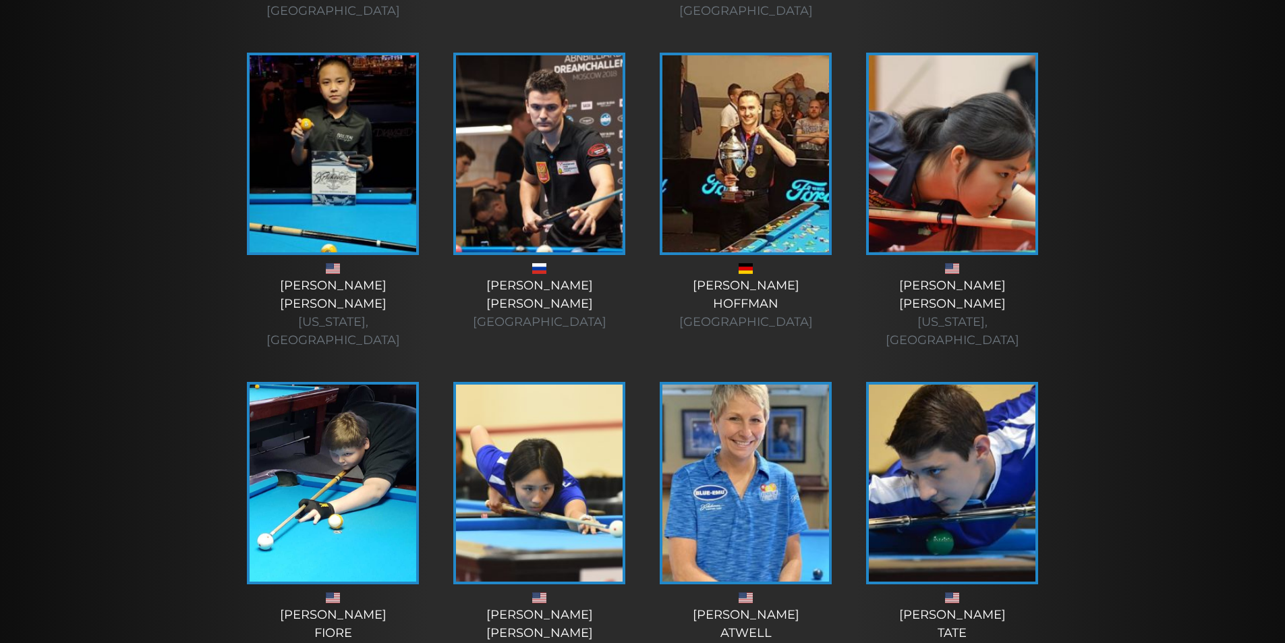
scroll to position [1005, 0]
click at [961, 189] on img at bounding box center [952, 154] width 167 height 197
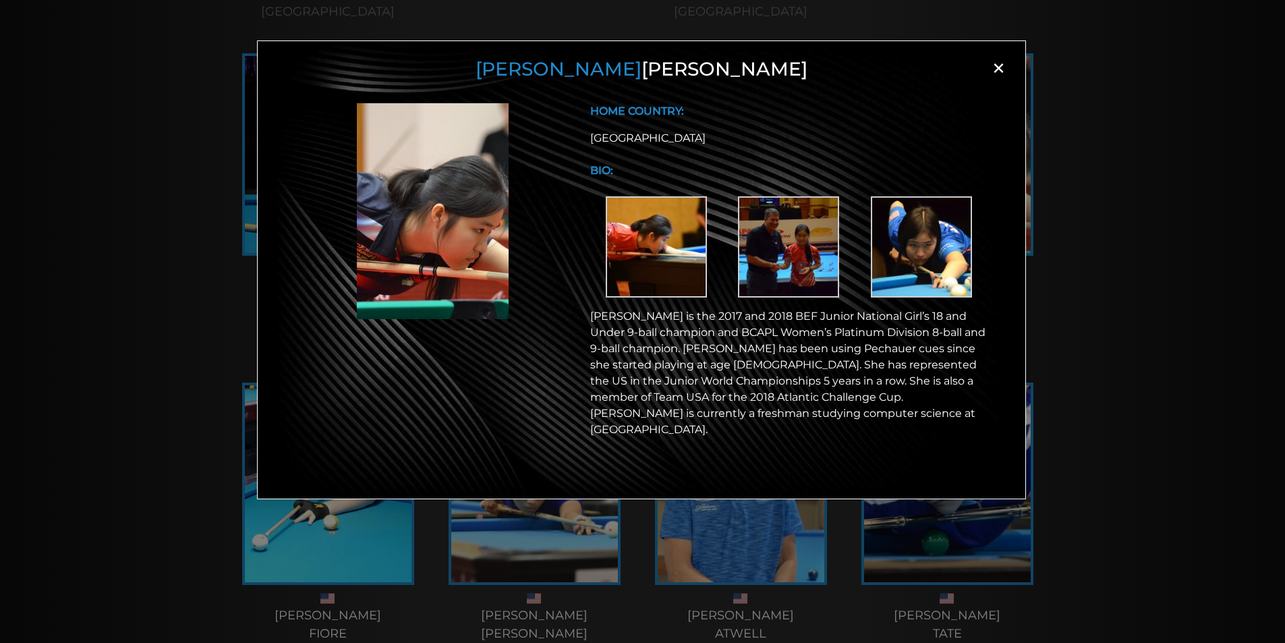
click at [805, 250] on img at bounding box center [788, 246] width 101 height 101
click at [656, 258] on img at bounding box center [656, 246] width 101 height 101
click at [997, 75] on span "×" at bounding box center [998, 68] width 20 height 20
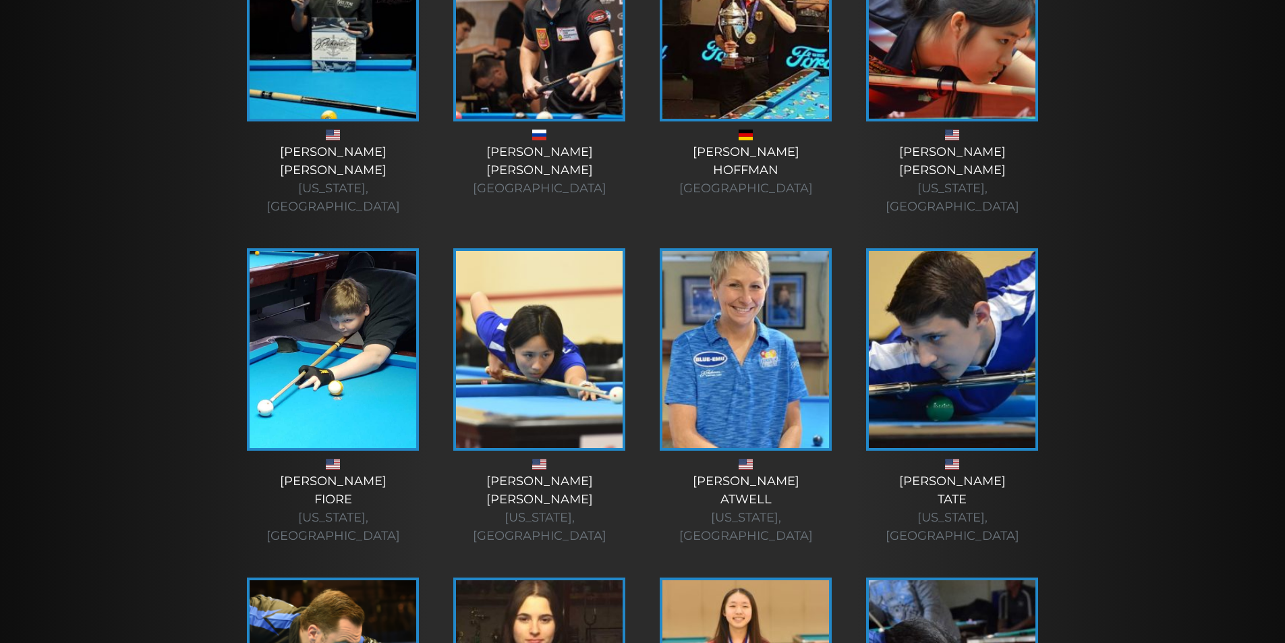
scroll to position [1140, 0]
click at [527, 313] on img at bounding box center [539, 348] width 167 height 197
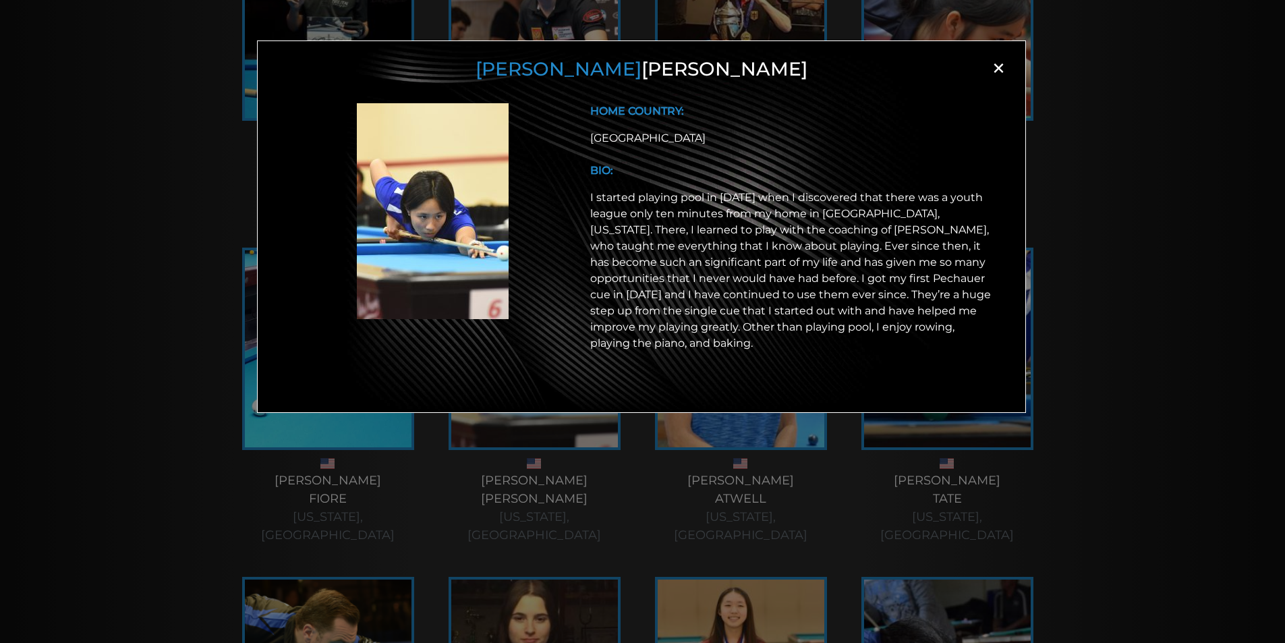
click at [998, 64] on span "×" at bounding box center [998, 68] width 20 height 20
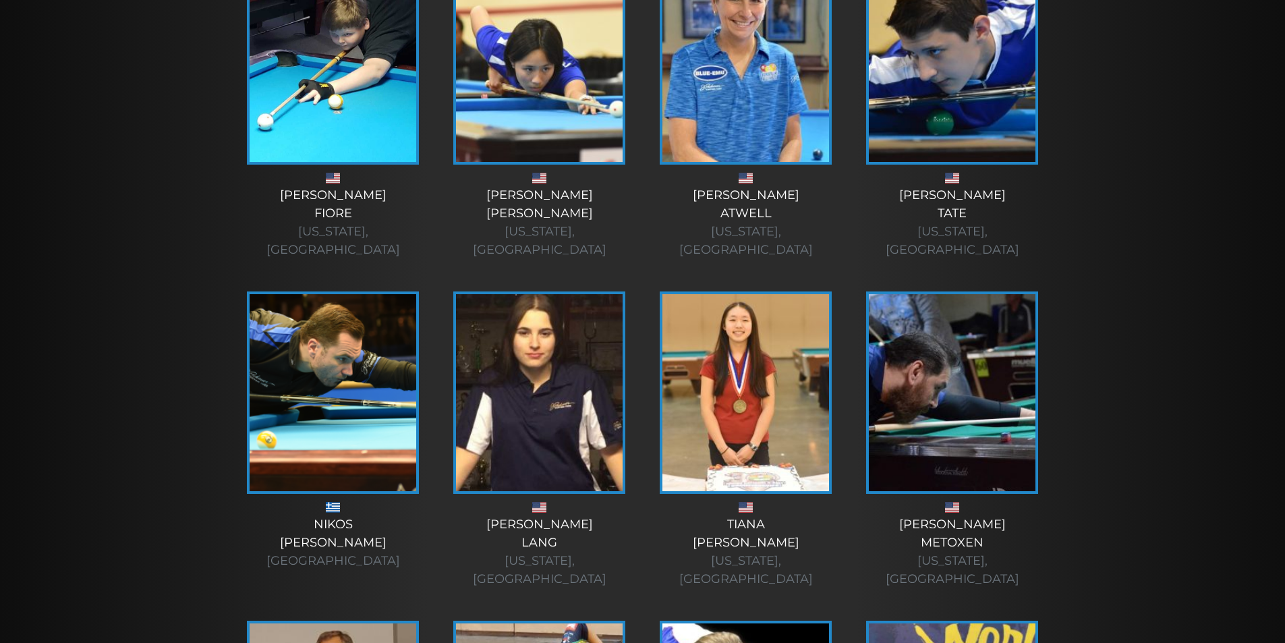
scroll to position [1428, 0]
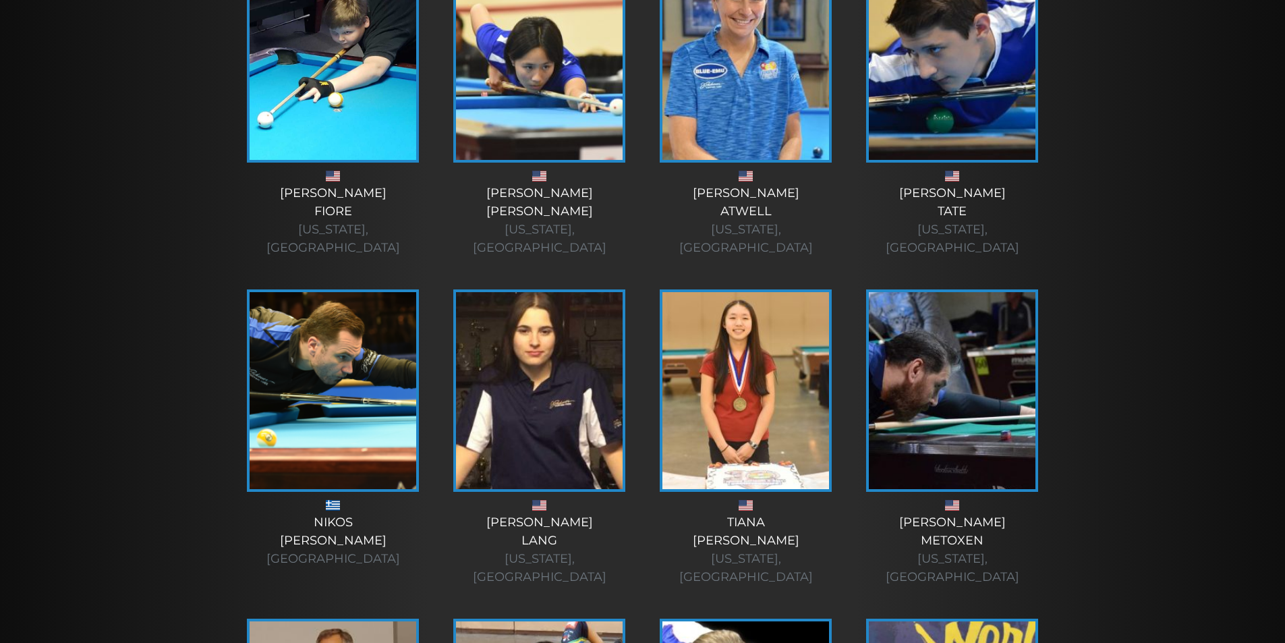
click at [763, 292] on img at bounding box center [746, 390] width 167 height 197
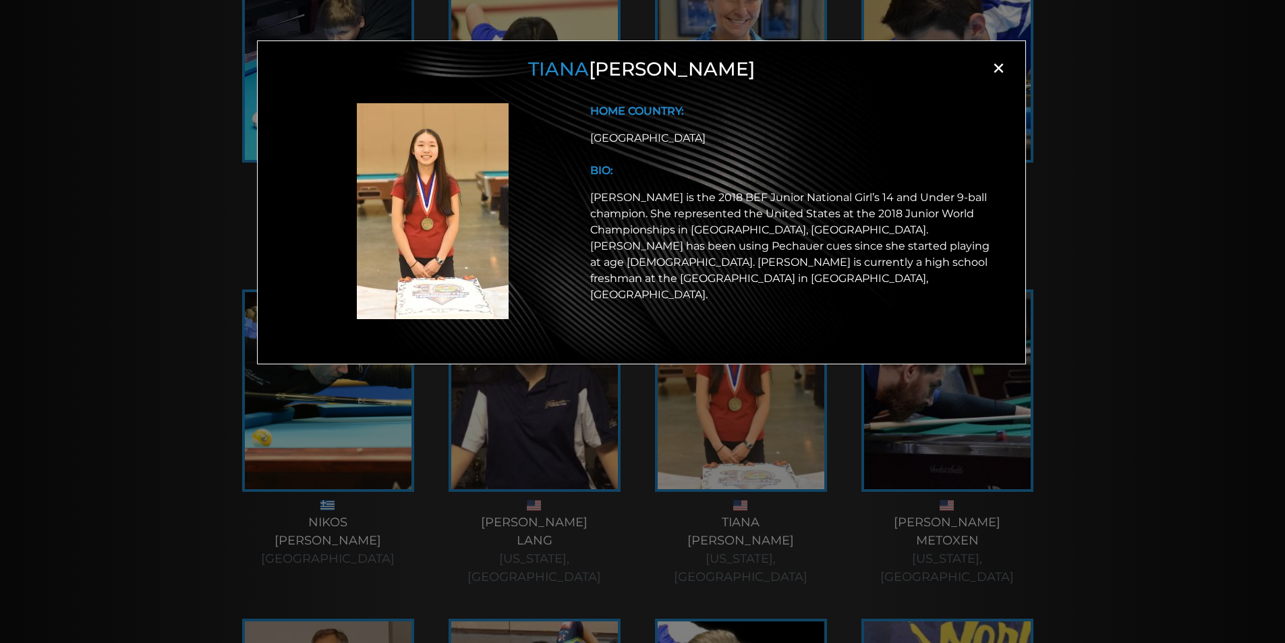
click at [437, 195] on img at bounding box center [433, 211] width 152 height 216
click at [997, 70] on span "×" at bounding box center [998, 68] width 20 height 20
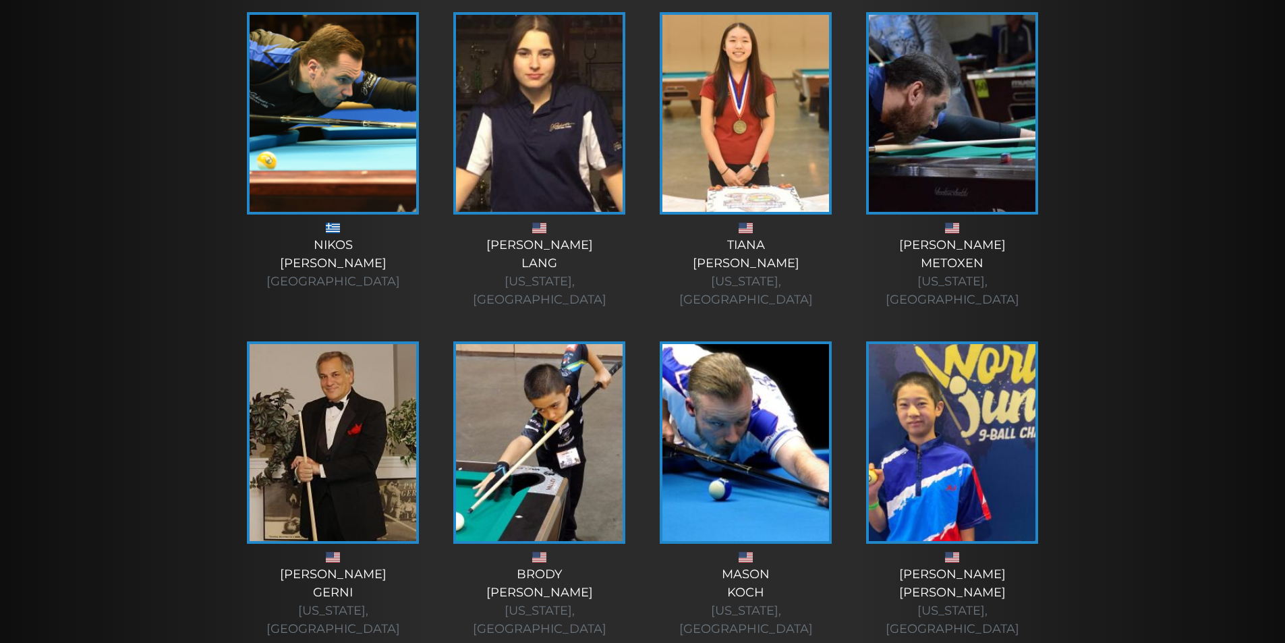
scroll to position [1706, 0]
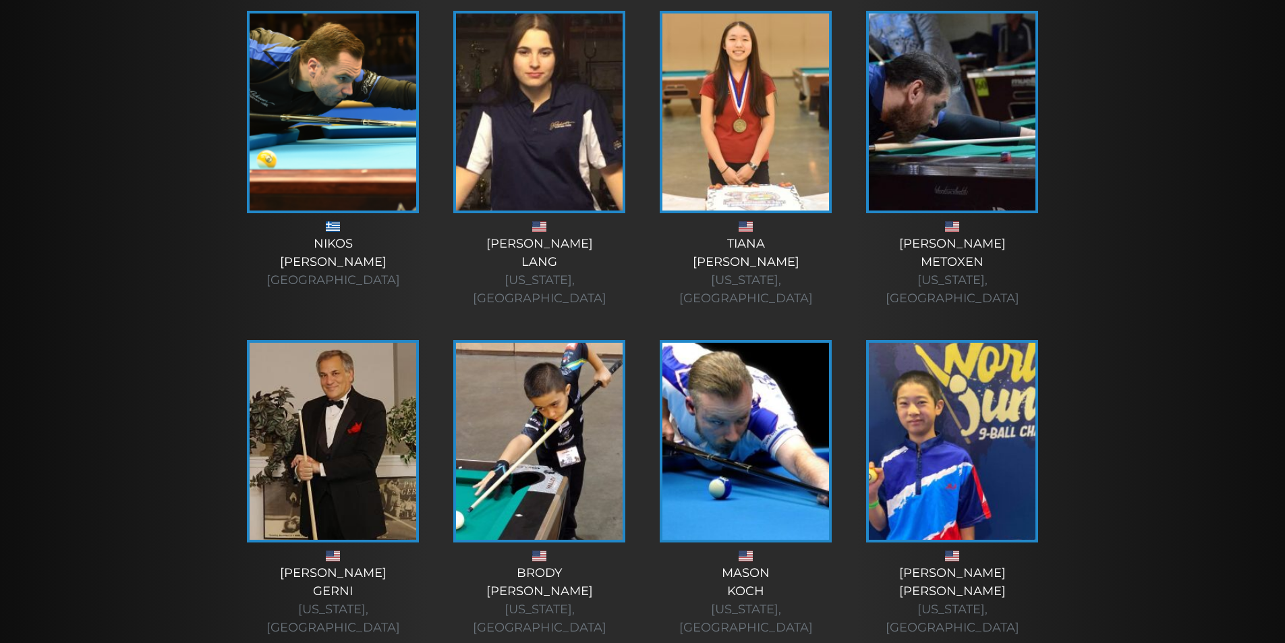
click at [580, 366] on img at bounding box center [539, 441] width 167 height 197
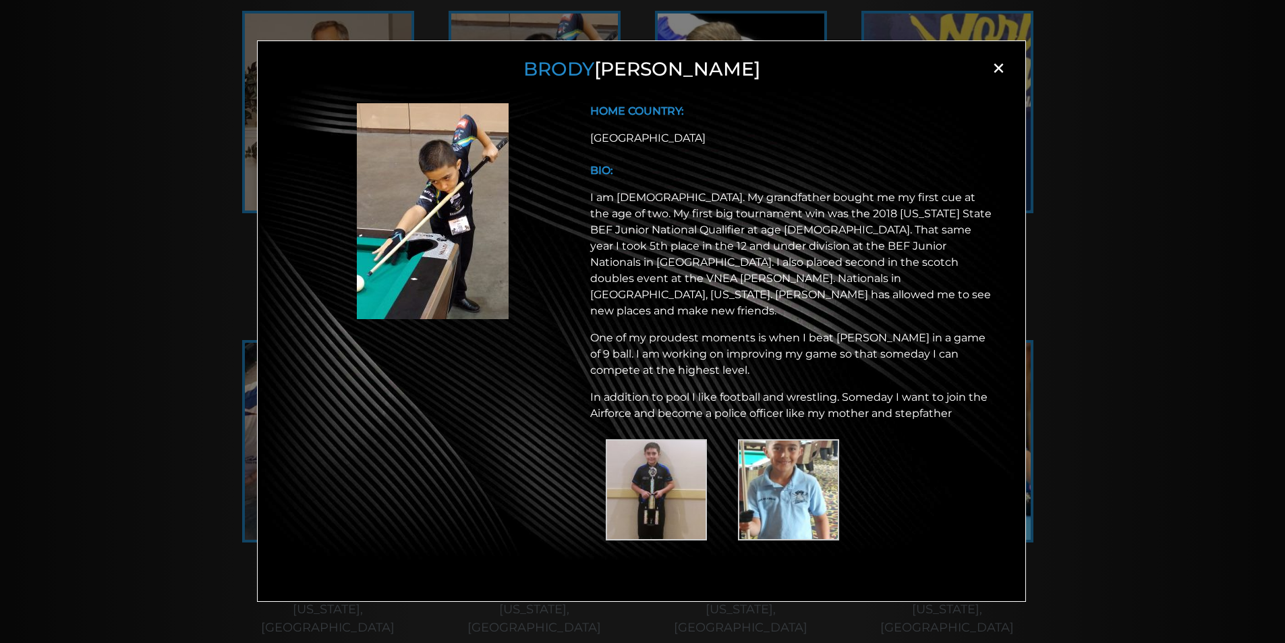
scroll to position [2049, 0]
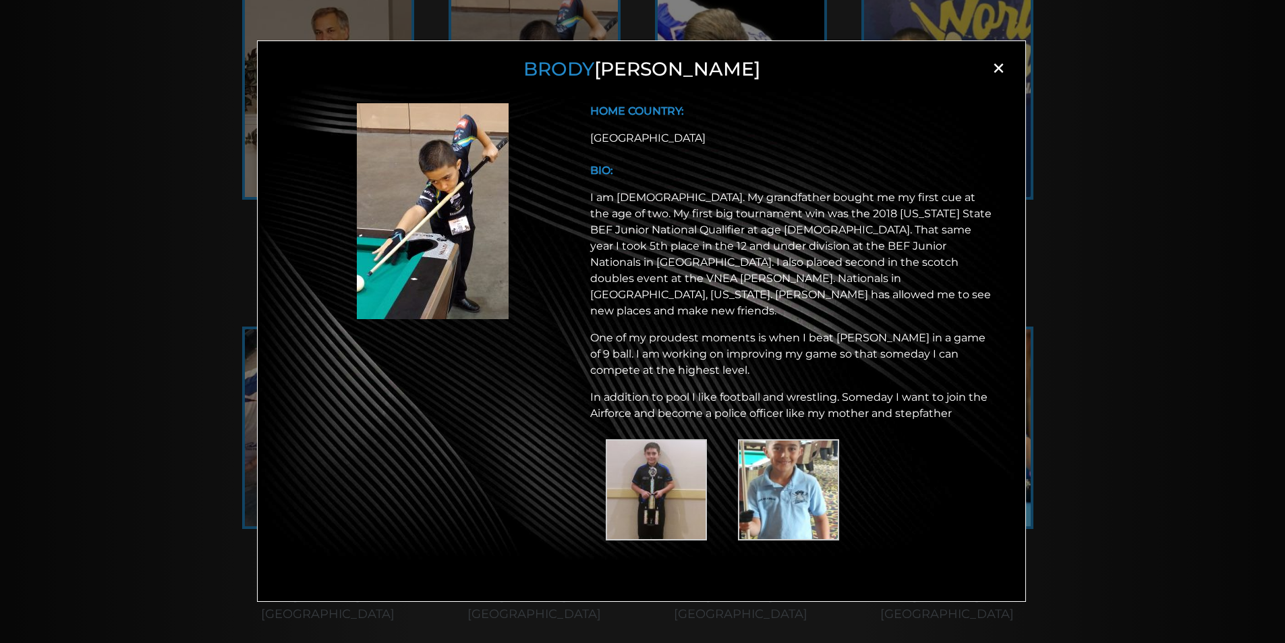
click at [999, 74] on span "×" at bounding box center [998, 68] width 20 height 20
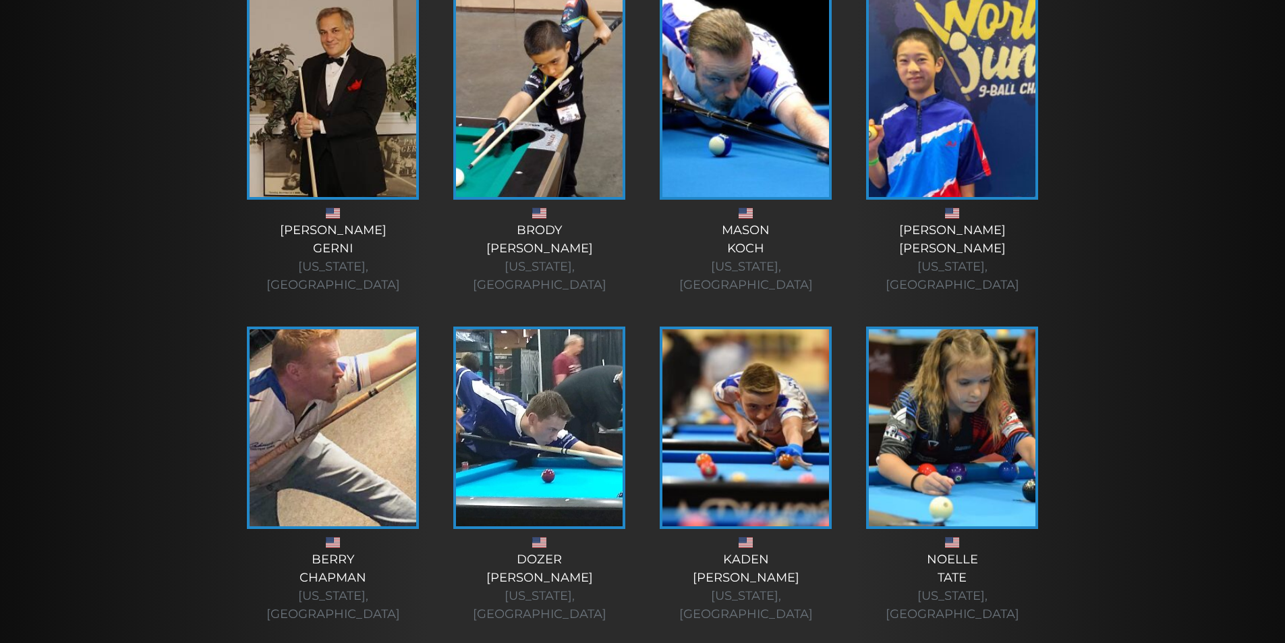
scroll to position [1955, 0]
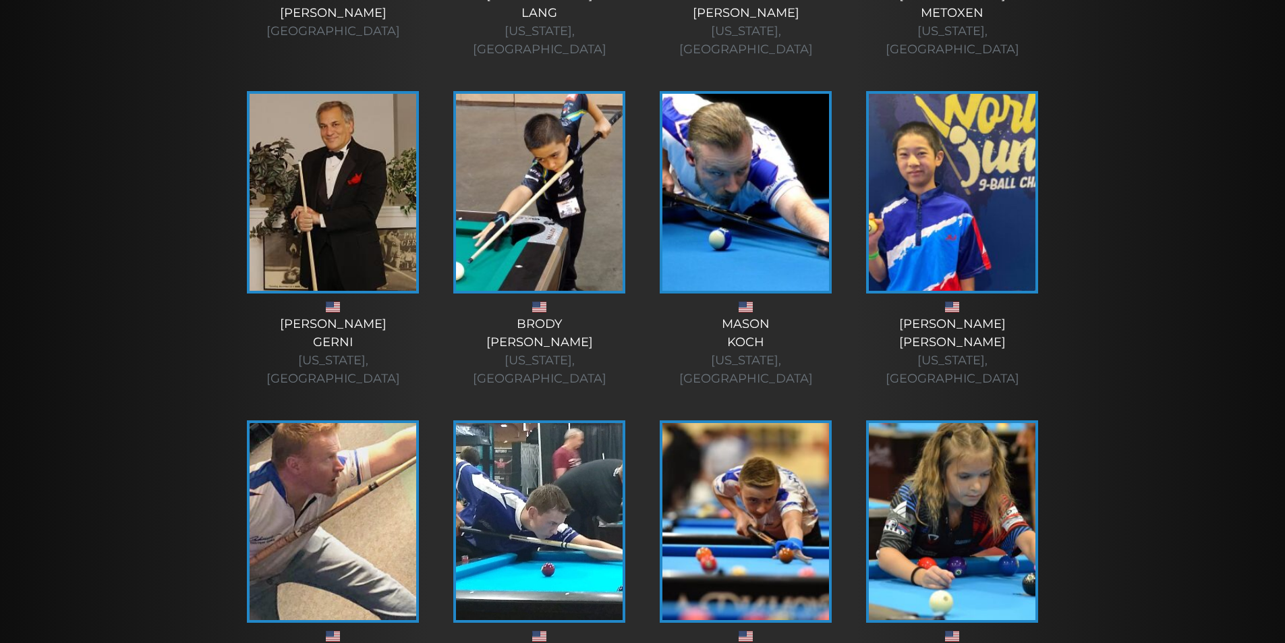
click at [365, 173] on img at bounding box center [333, 192] width 167 height 197
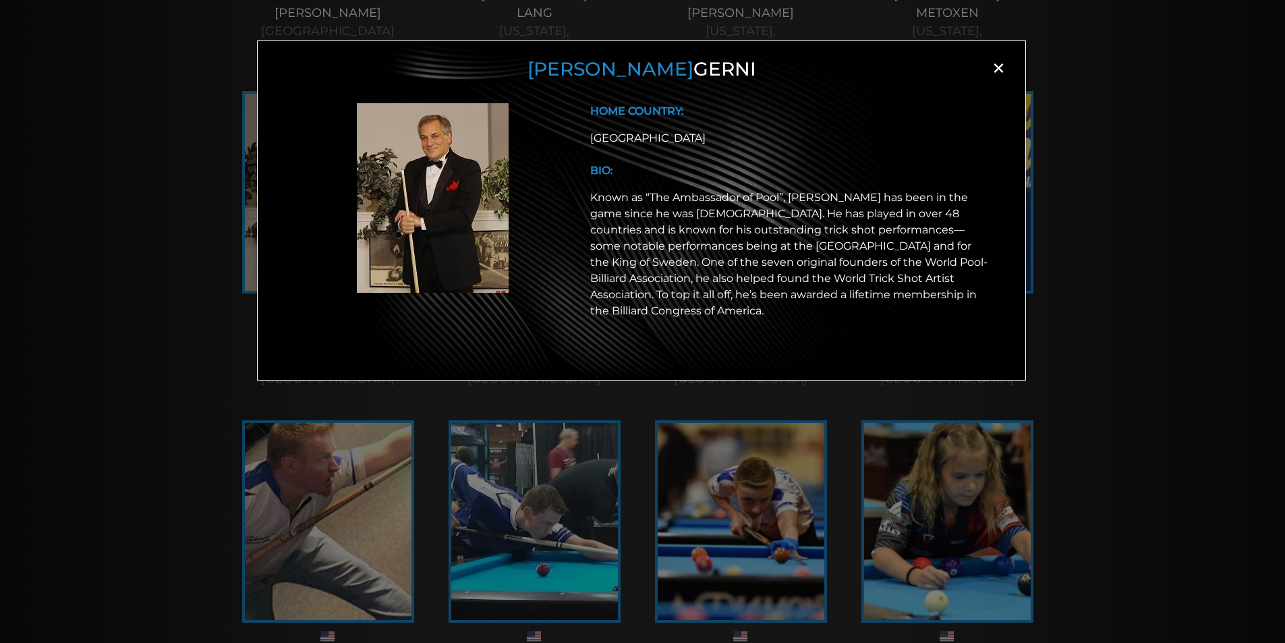
click at [999, 68] on span "×" at bounding box center [998, 68] width 20 height 20
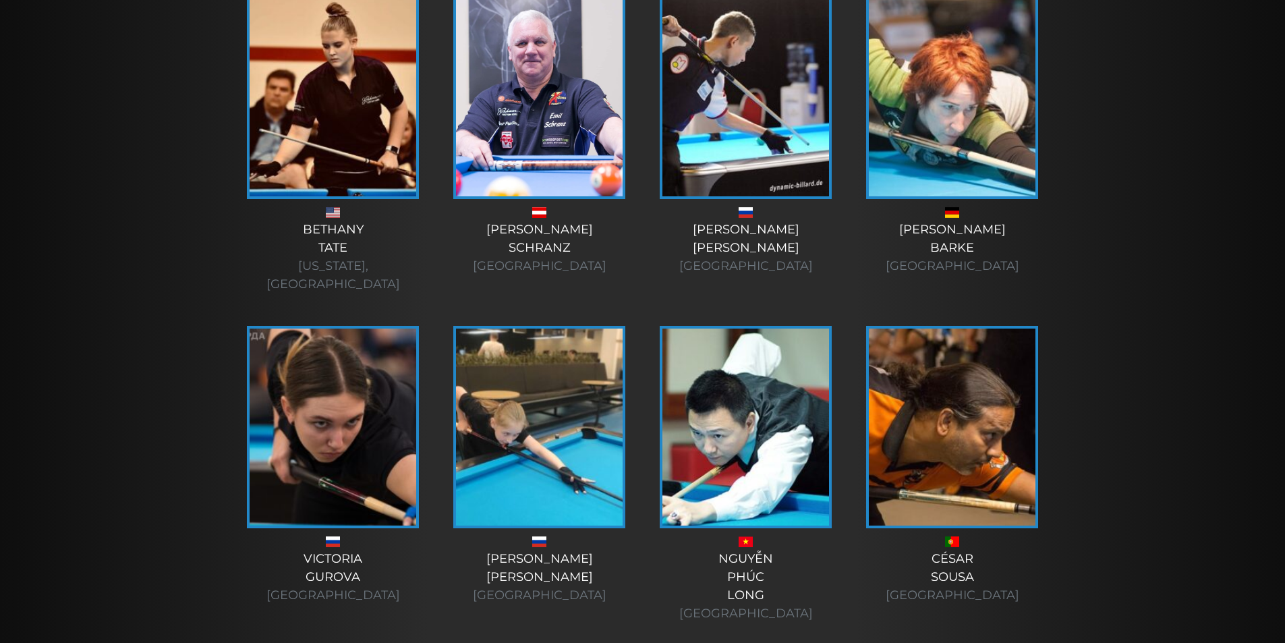
scroll to position [2714, 0]
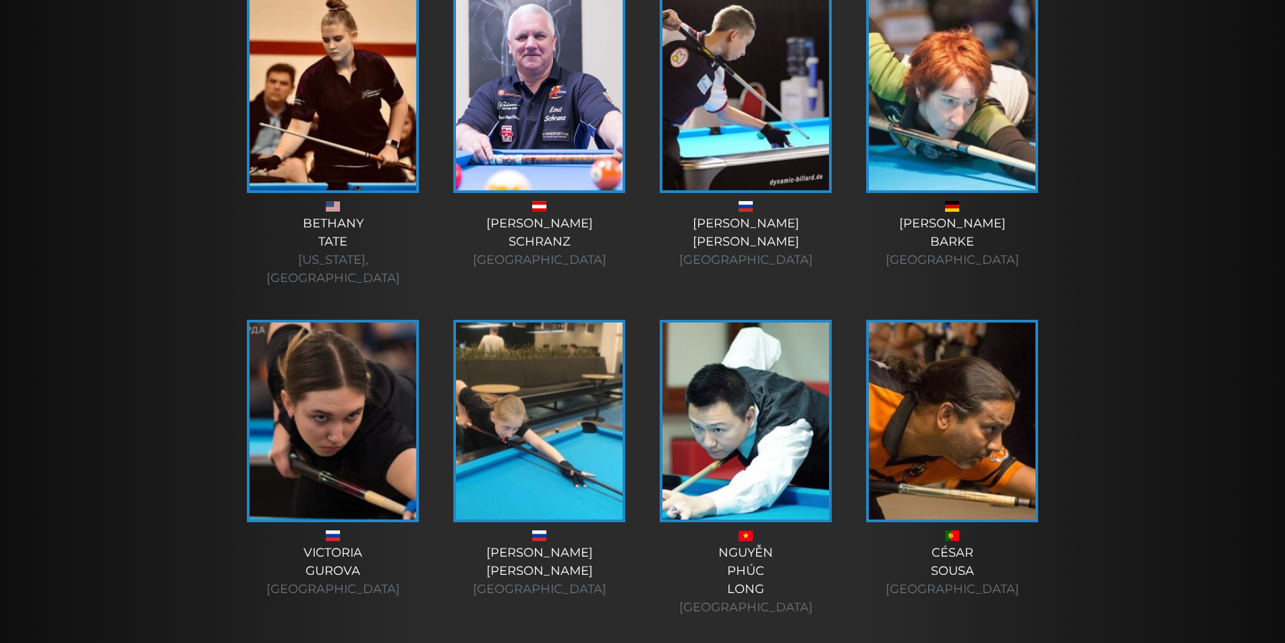
click at [270, 322] on img at bounding box center [333, 420] width 167 height 197
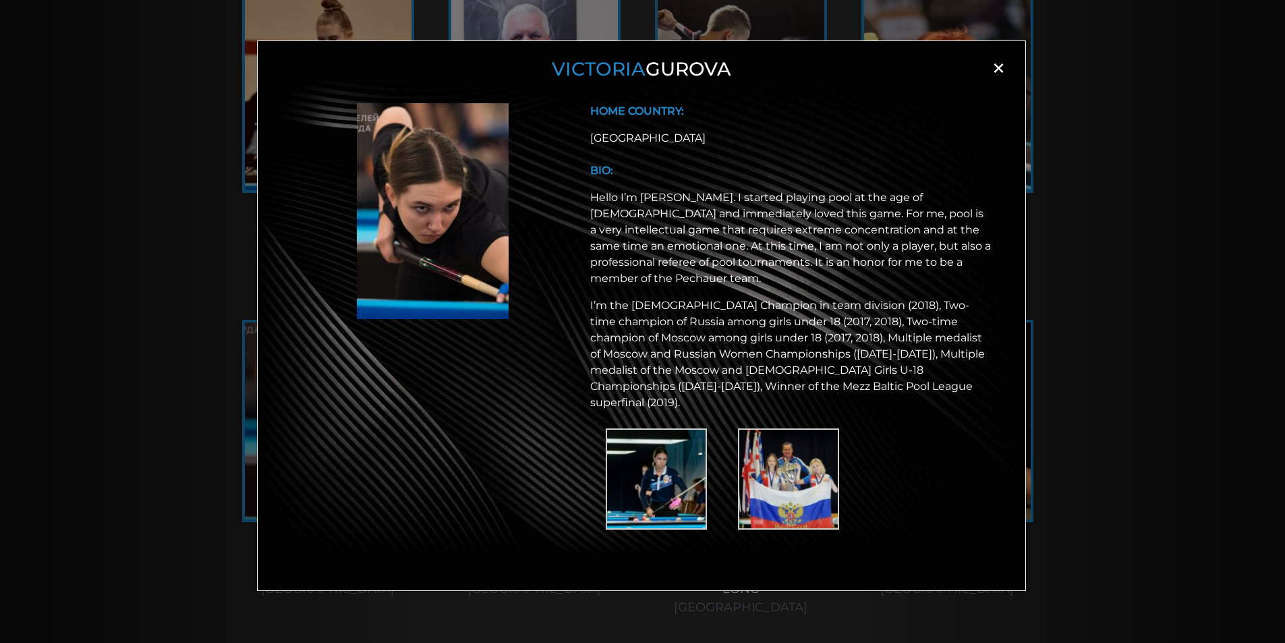
click at [810, 461] on img at bounding box center [788, 478] width 101 height 101
click at [197, 191] on div "[PERSON_NAME] × HOME COUNTRY: [GEOGRAPHIC_DATA] BIO:" at bounding box center [642, 343] width 1285 height 643
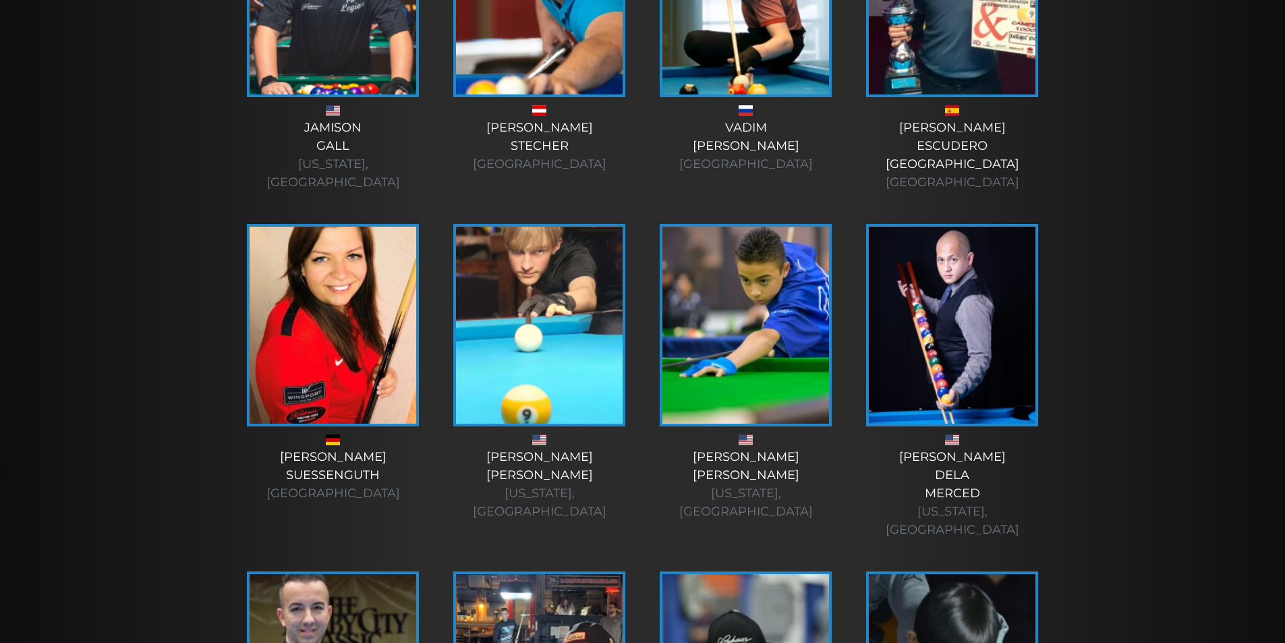
scroll to position [3479, 0]
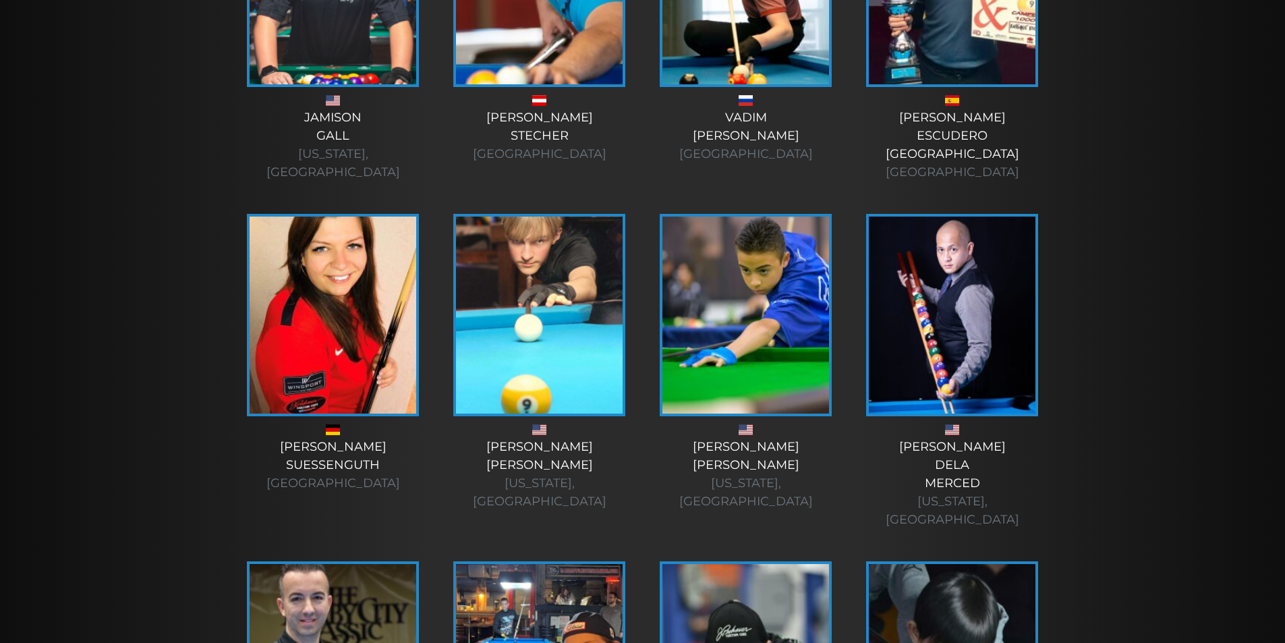
click at [934, 217] on img at bounding box center [952, 315] width 167 height 197
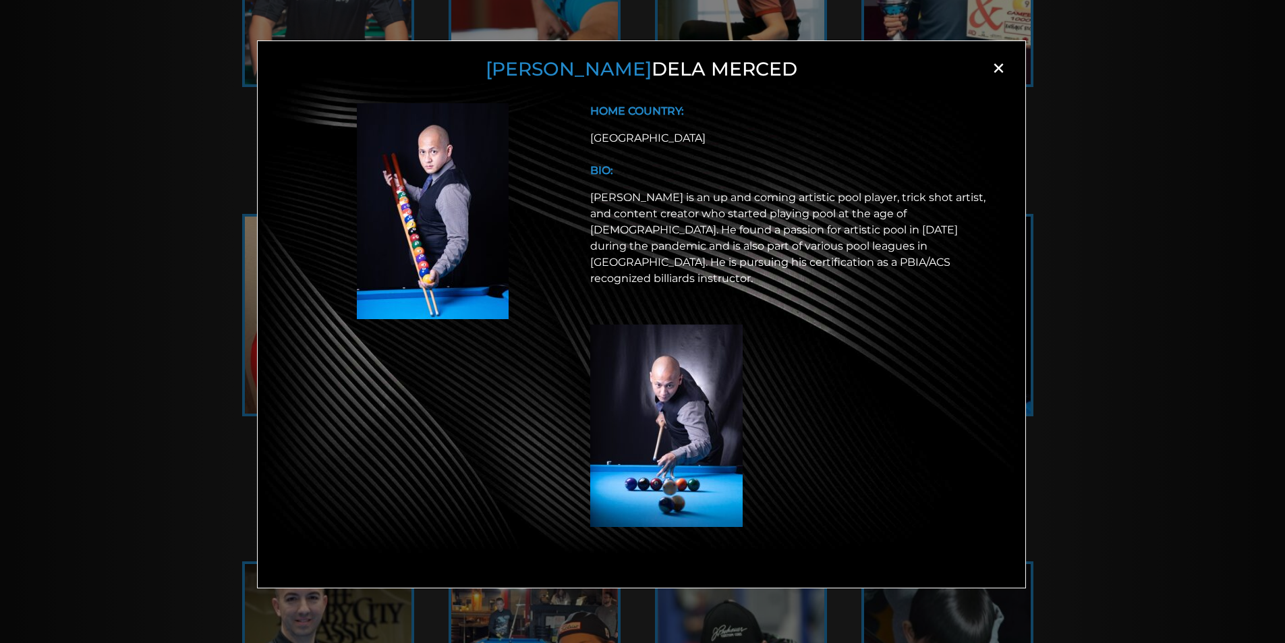
click at [1001, 68] on span "×" at bounding box center [998, 68] width 20 height 20
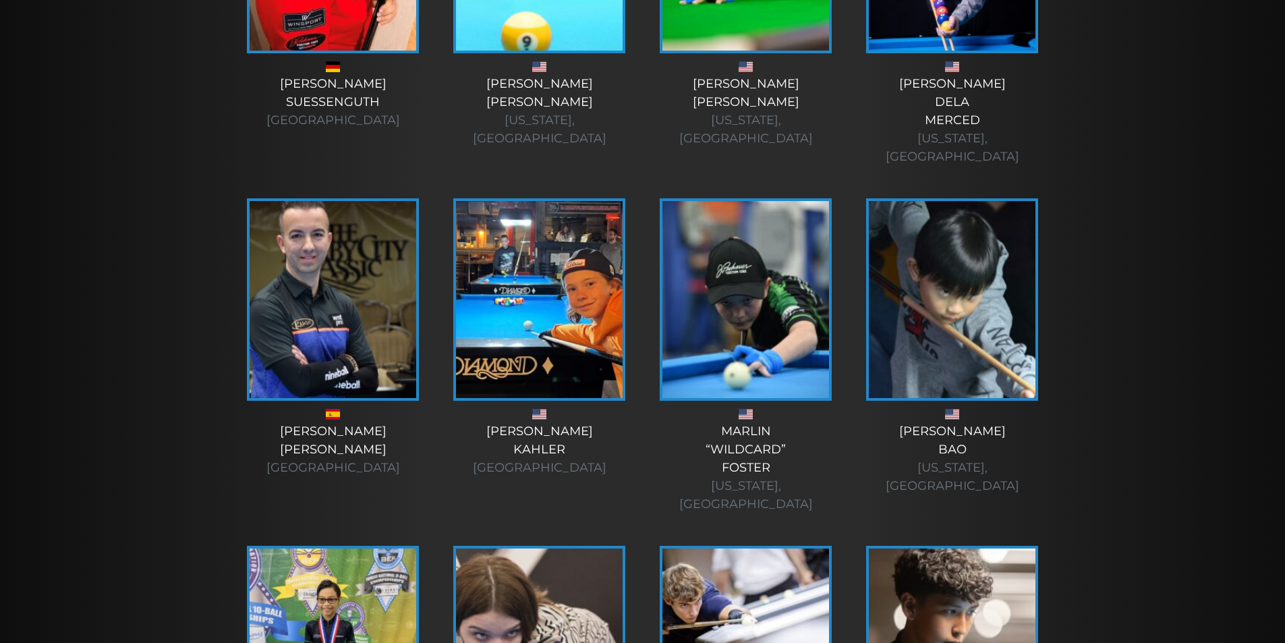
scroll to position [3842, 0]
click at [938, 200] on img at bounding box center [952, 298] width 167 height 197
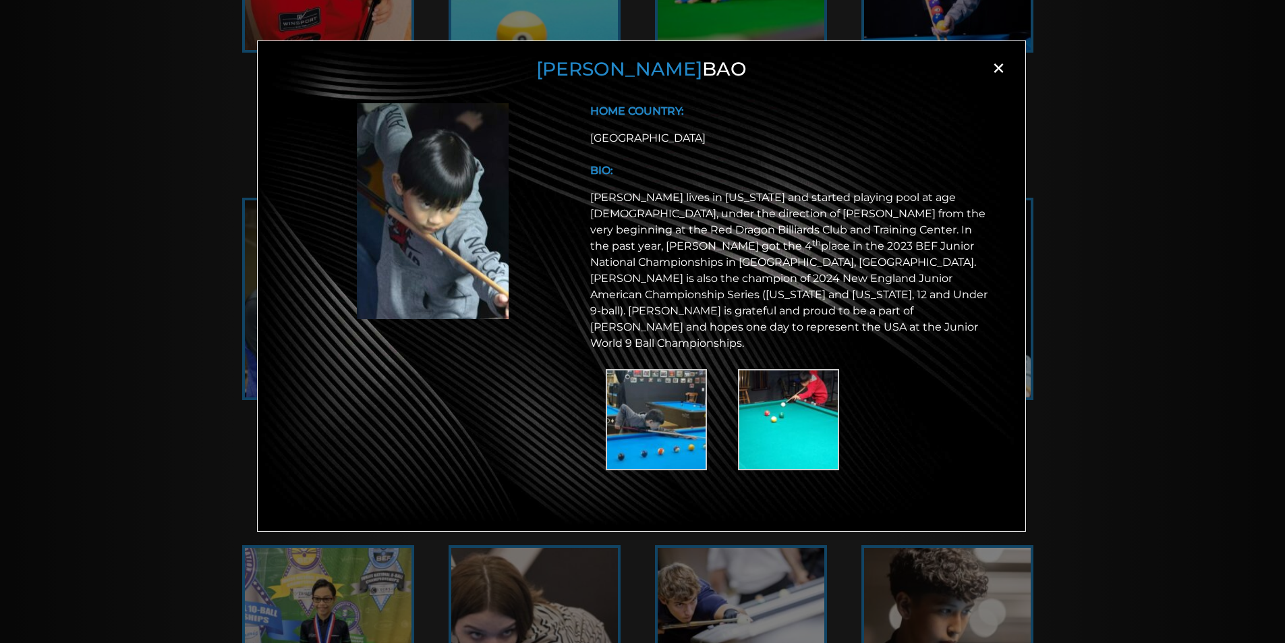
click at [999, 69] on span "×" at bounding box center [998, 68] width 20 height 20
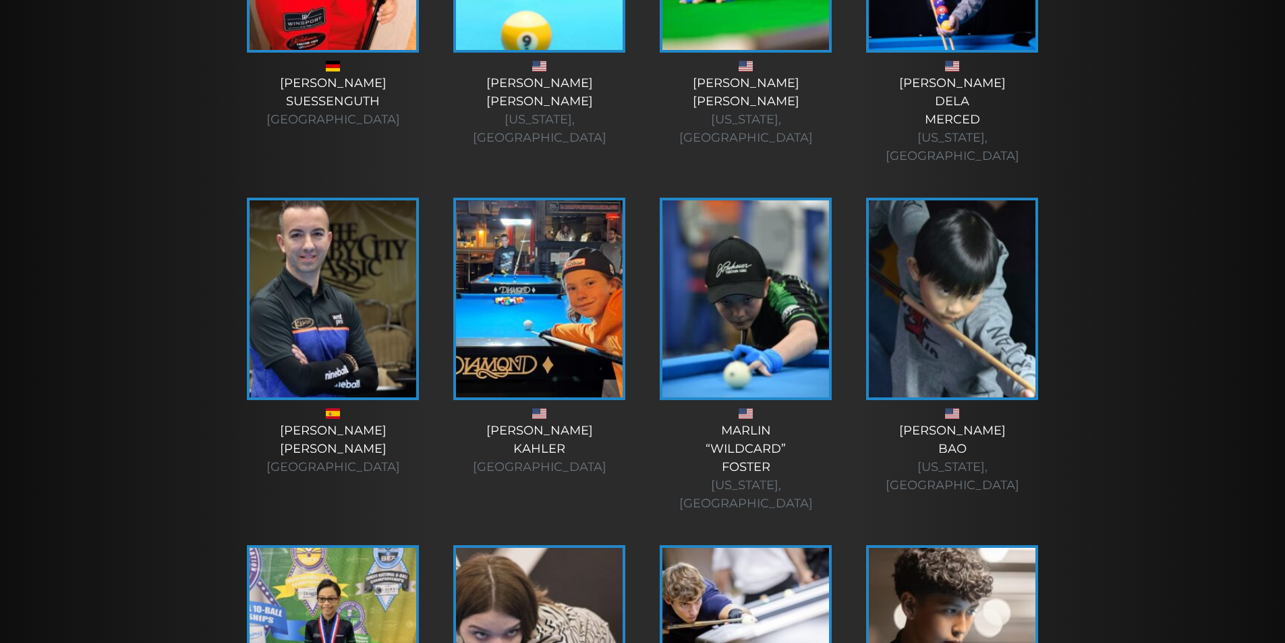
click at [303, 200] on img at bounding box center [333, 298] width 167 height 197
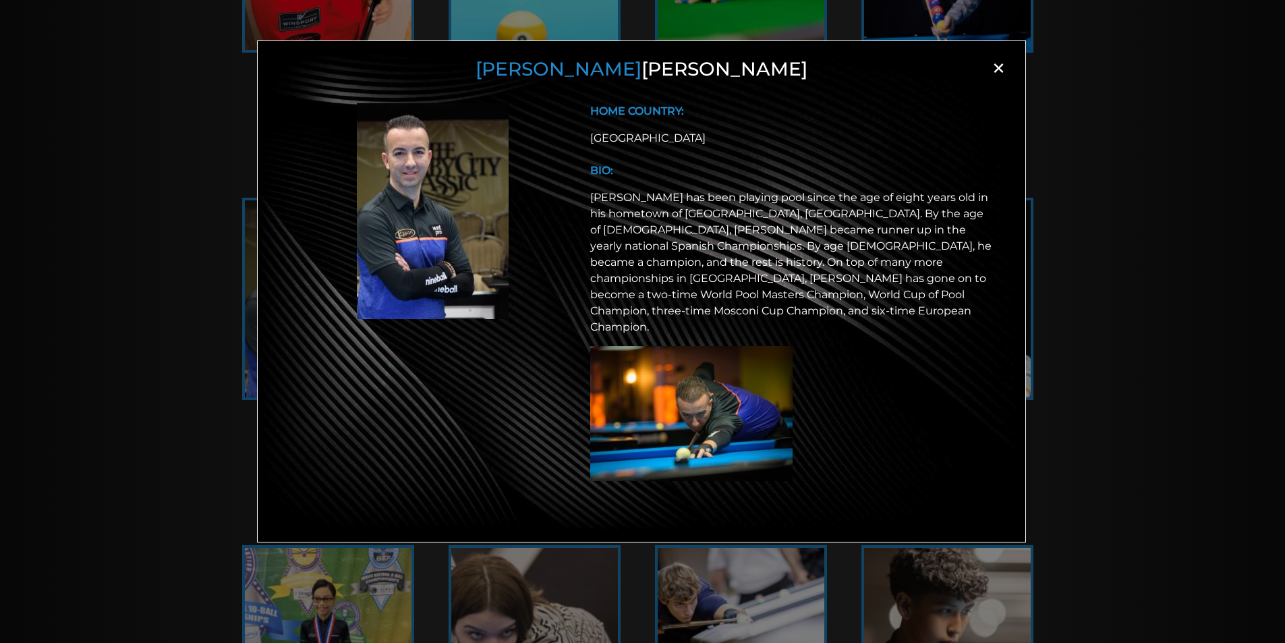
click at [988, 71] on span "×" at bounding box center [998, 68] width 20 height 20
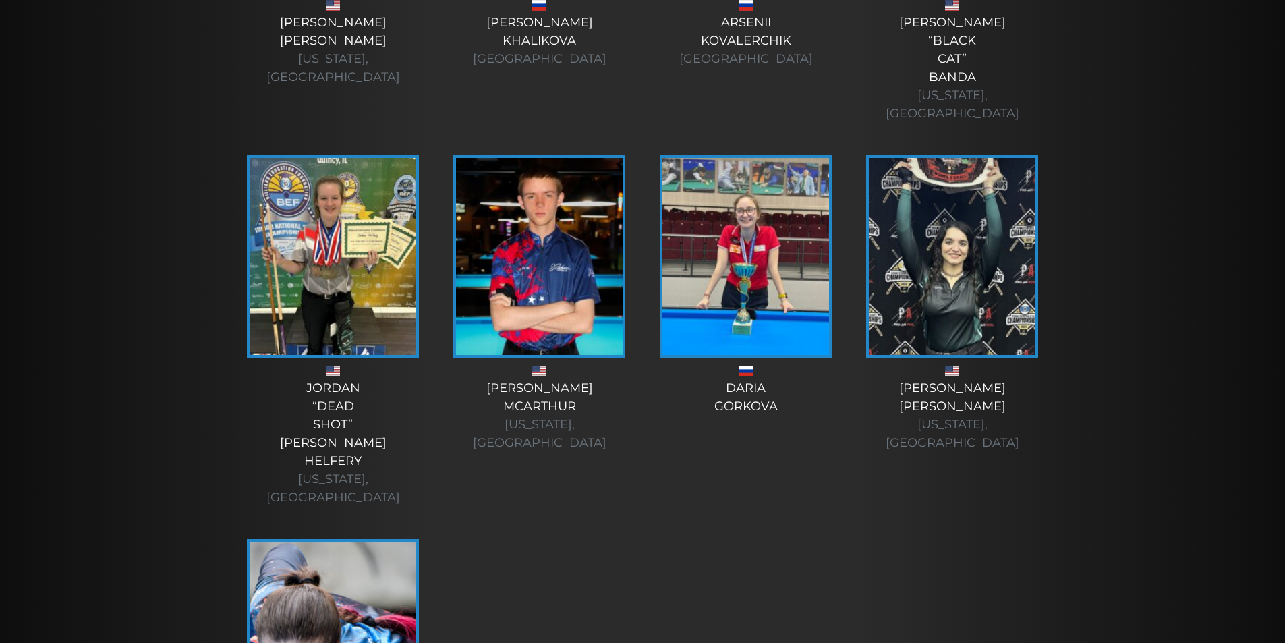
scroll to position [4597, 0]
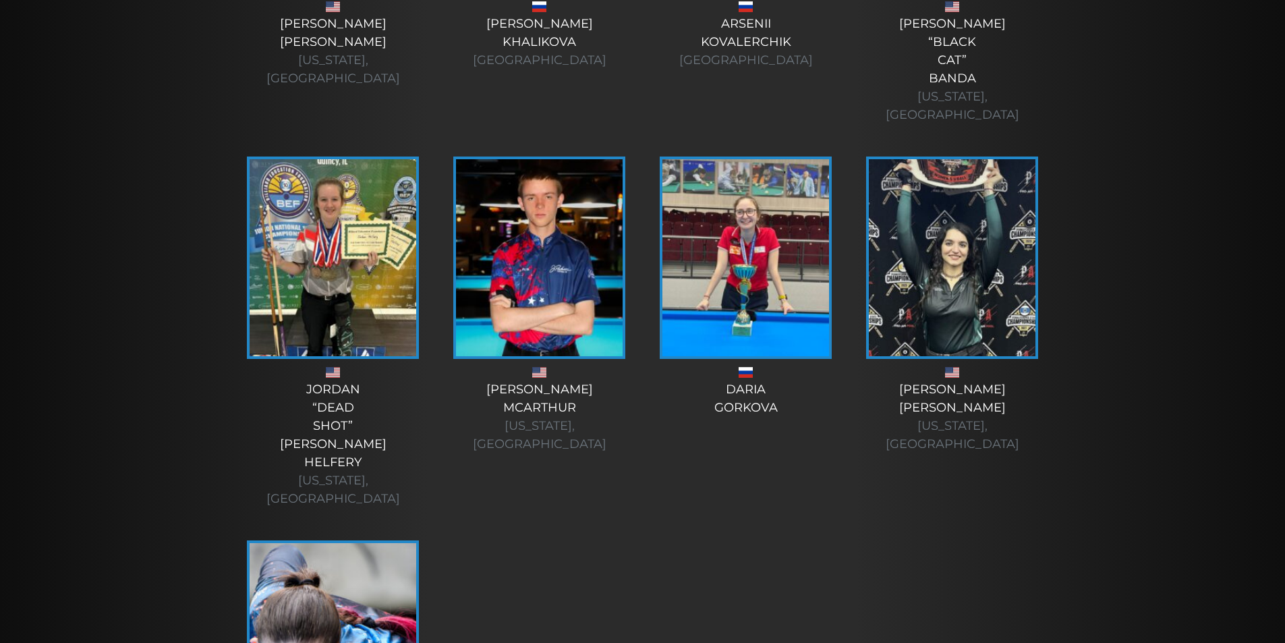
click at [955, 159] on img at bounding box center [952, 257] width 167 height 197
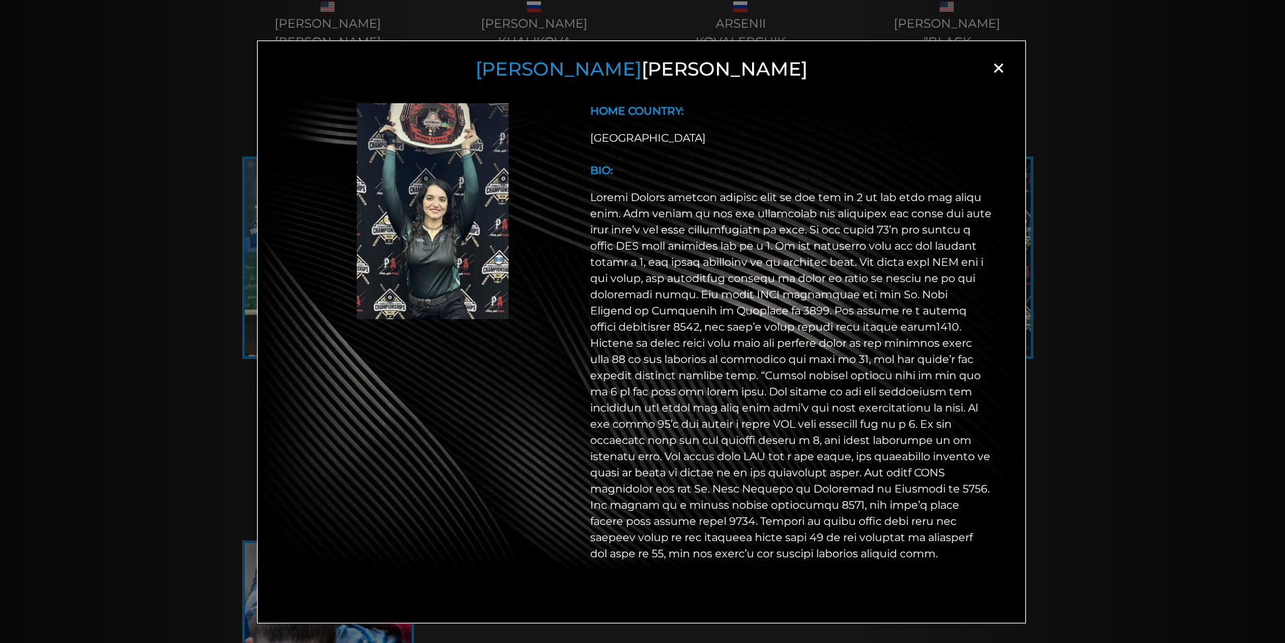
click at [998, 65] on span "×" at bounding box center [998, 68] width 20 height 20
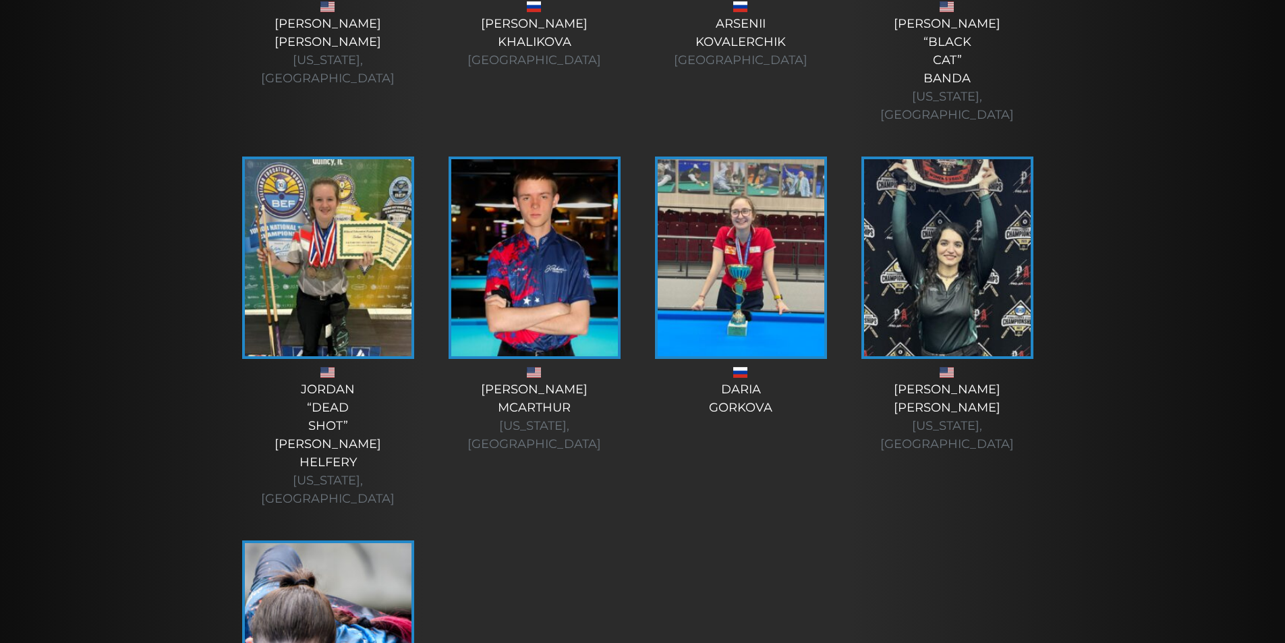
scroll to position [4553, 0]
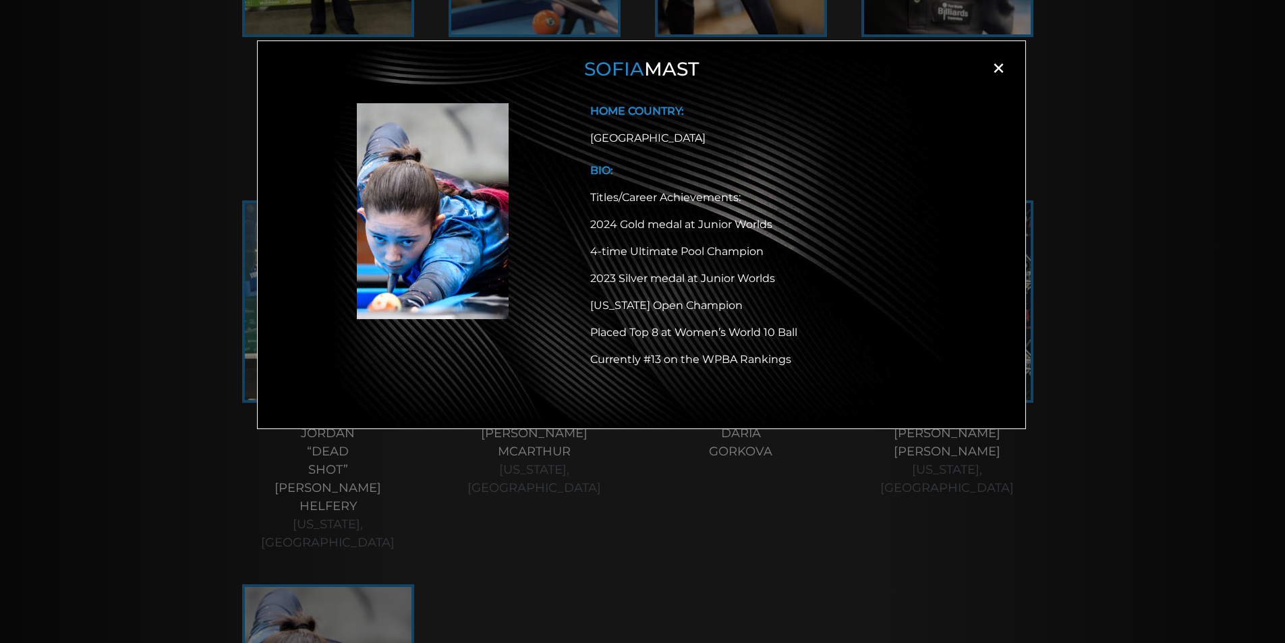
click at [1103, 119] on div "[PERSON_NAME] × HOME COUNTRY: [GEOGRAPHIC_DATA] BIO: Titles/Career Achievements…" at bounding box center [642, 343] width 1285 height 643
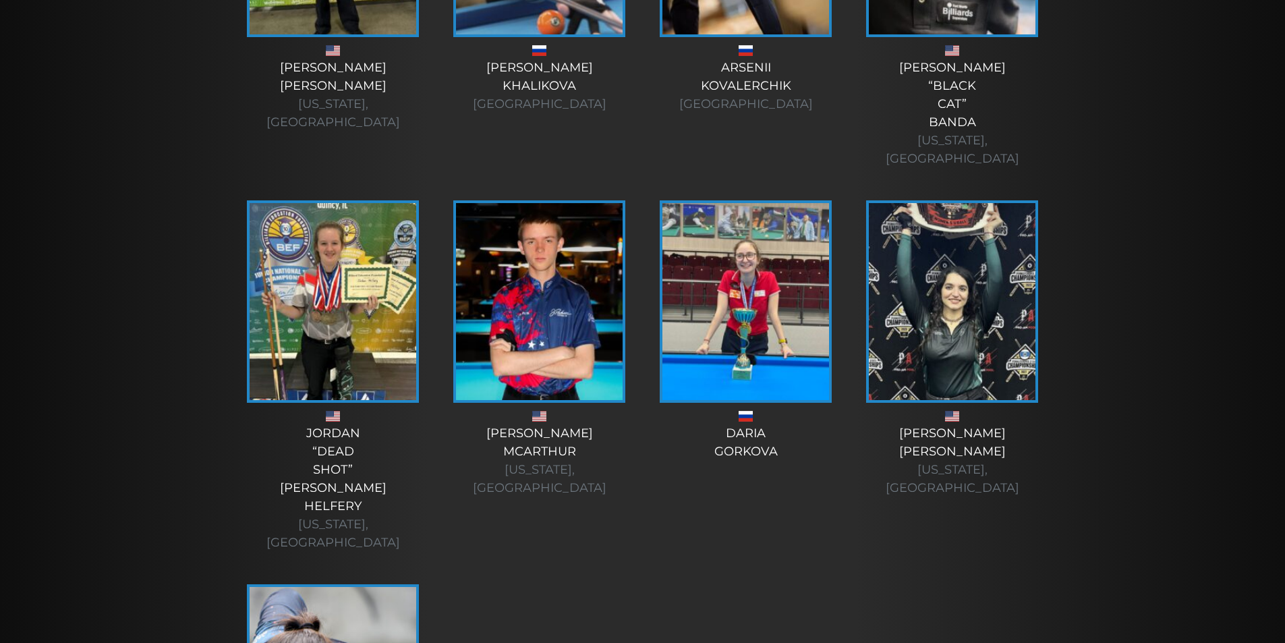
scroll to position [4554, 0]
